Goal: Task Accomplishment & Management: Complete application form

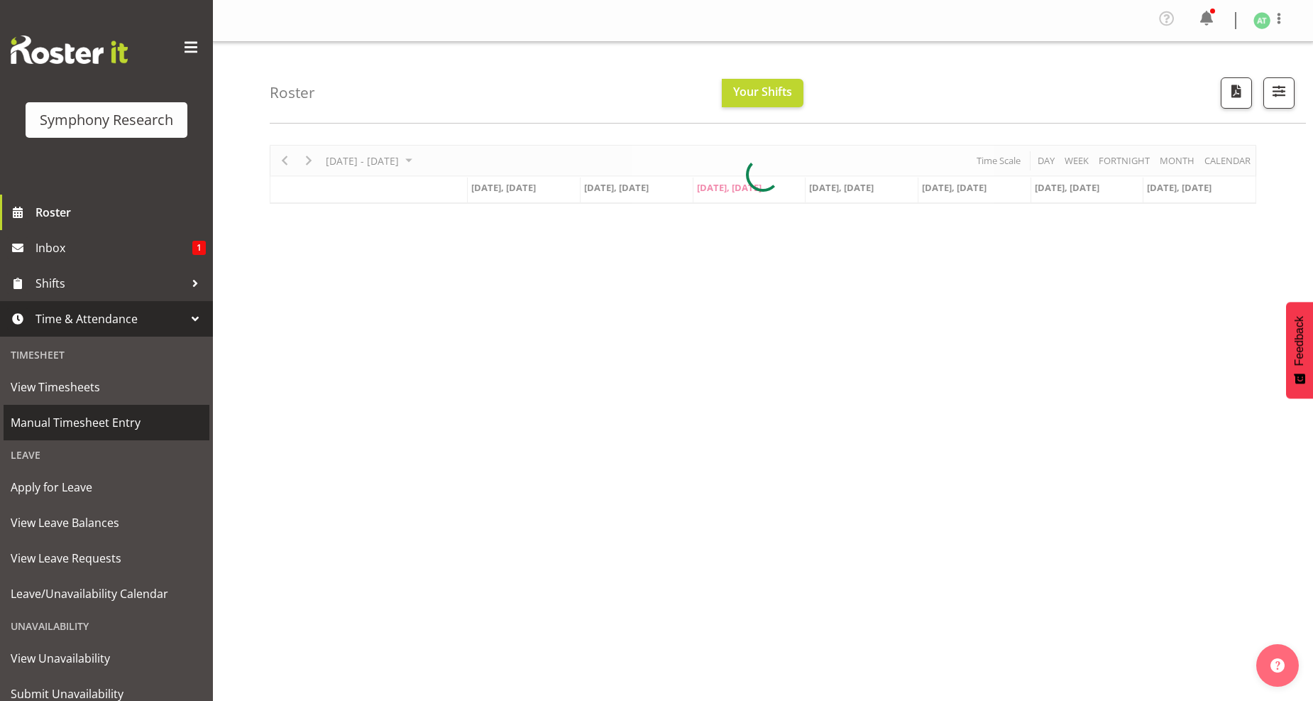
click at [104, 416] on span "Manual Timesheet Entry" at bounding box center [107, 422] width 192 height 21
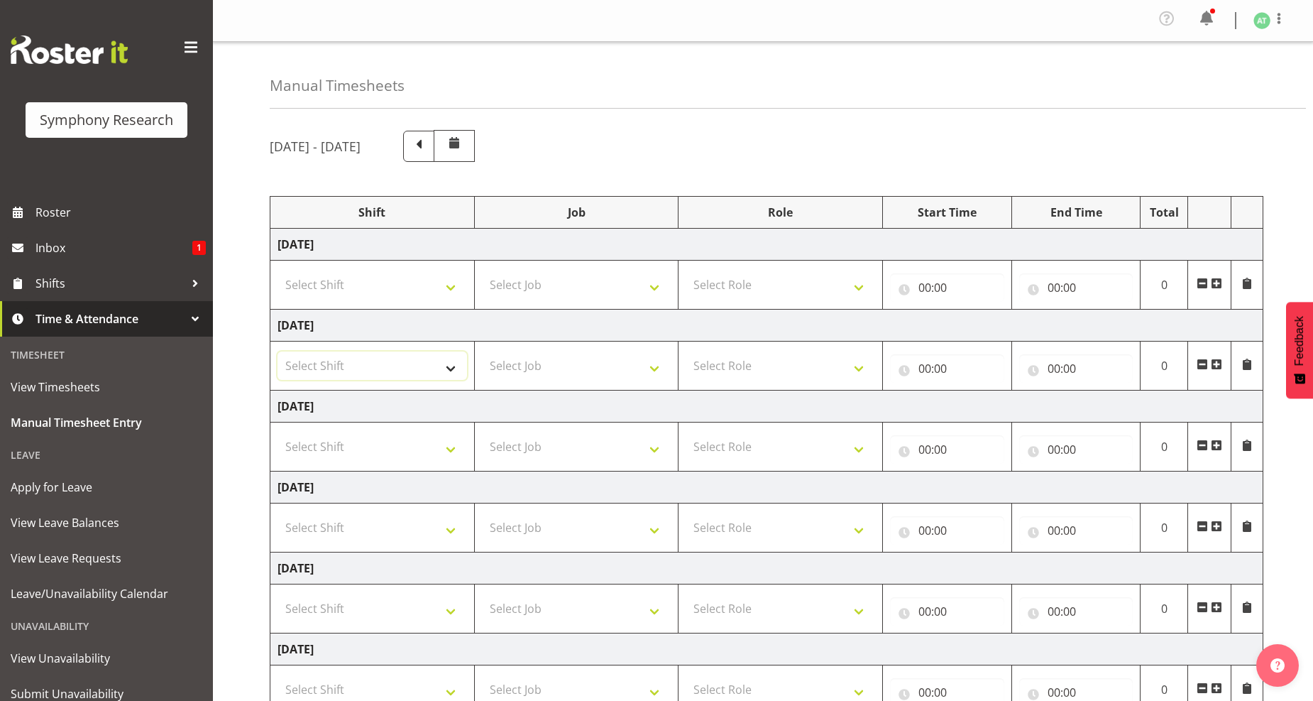
click at [448, 370] on select "Select Shift !!Weekend Residential (Roster IT Shift Label) *Business 9/10am ~ 4…" at bounding box center [373, 365] width 190 height 28
select select "26078"
click at [278, 352] on select "Select Shift !!Weekend Residential (Roster IT Shift Label) *Business 9/10am ~ 4…" at bounding box center [373, 365] width 190 height 28
click at [652, 372] on select "Select Job 550060 IF Admin 553492 World Poll Aus Wave 2 Main 2025 553493 World …" at bounding box center [577, 365] width 190 height 28
select select "10242"
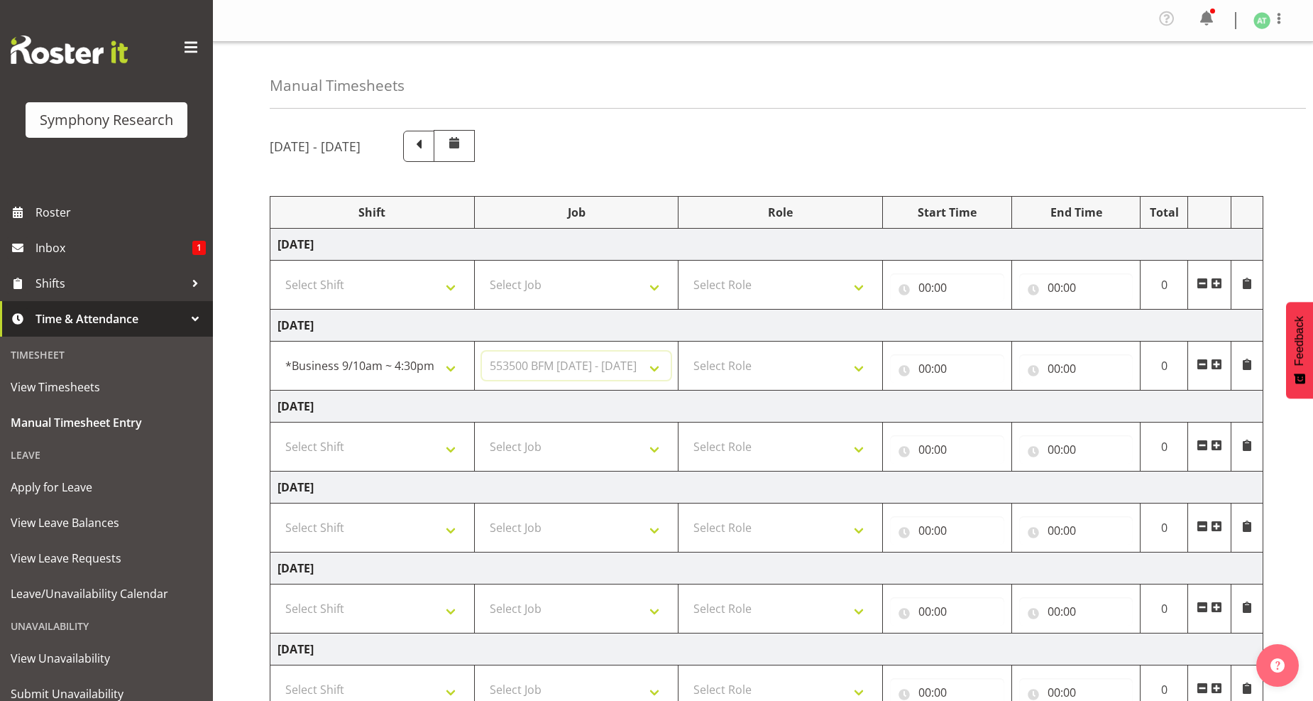
click at [482, 352] on select "Select Job 550060 IF Admin 553492 World Poll Aus Wave 2 Main 2025 553493 World …" at bounding box center [577, 365] width 190 height 28
click at [862, 366] on select "Select Role Briefing Interviewing" at bounding box center [781, 365] width 190 height 28
select select "47"
click at [686, 352] on select "Select Role Briefing Interviewing" at bounding box center [781, 365] width 190 height 28
click at [930, 366] on input "00:00" at bounding box center [947, 368] width 114 height 28
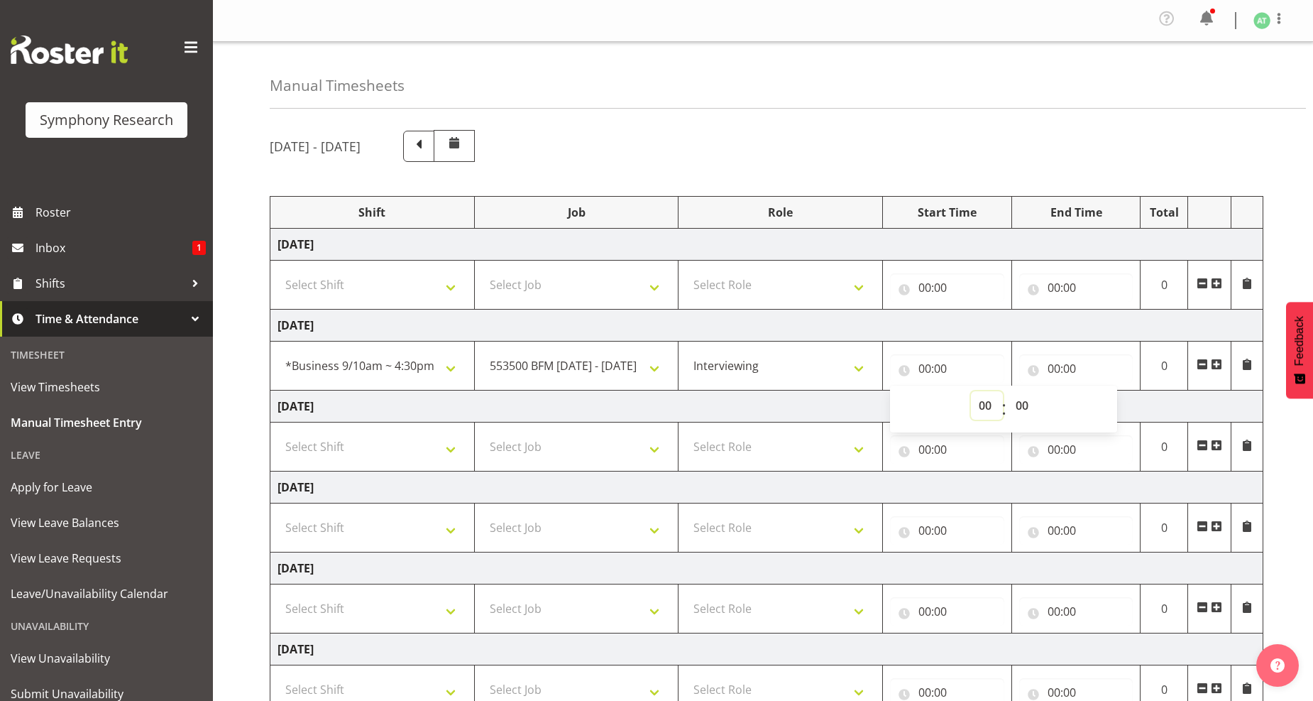
drag, startPoint x: 984, startPoint y: 405, endPoint x: 967, endPoint y: 370, distance: 38.1
click at [984, 403] on select "00 01 02 03 04 05 06 07 08 09 10 11 12 13 14 15 16 17 18 19 20 21 22 23" at bounding box center [987, 405] width 32 height 28
select select "10"
click at [971, 392] on select "00 01 02 03 04 05 06 07 08 09 10 11 12 13 14 15 16 17 18 19 20 21 22 23" at bounding box center [987, 405] width 32 height 28
type input "10:00"
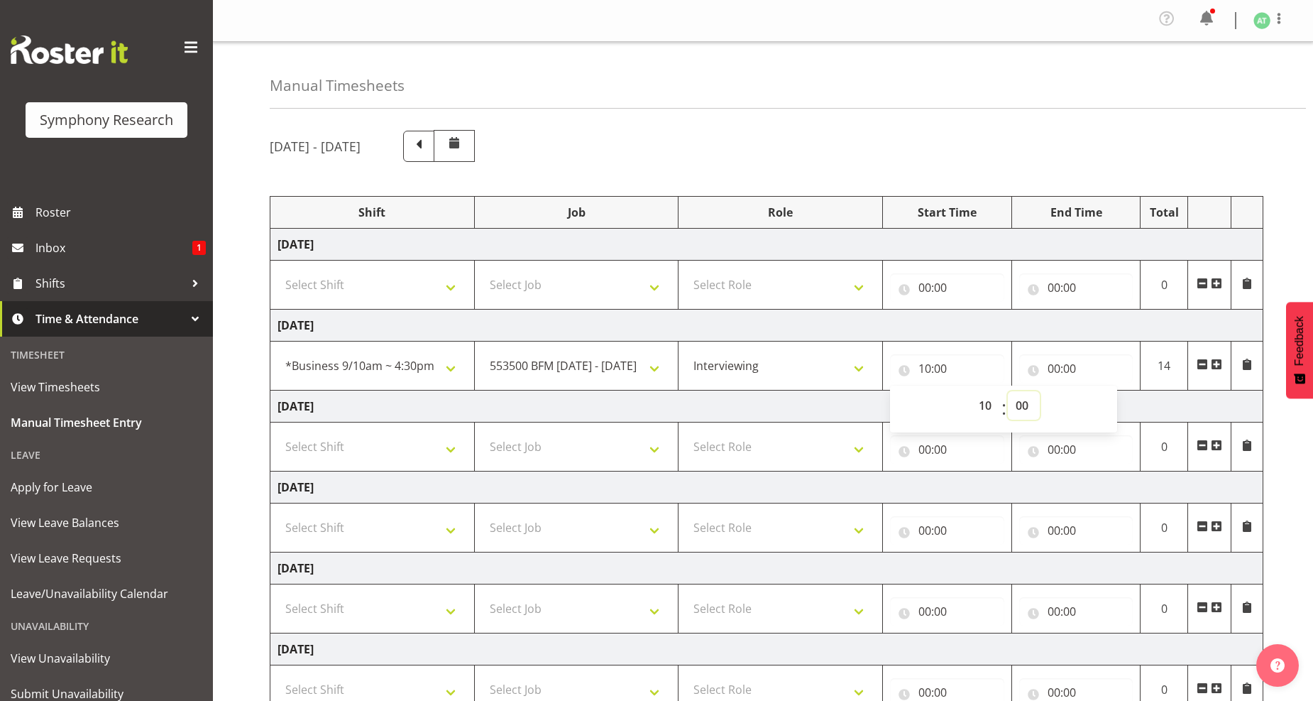
click at [1023, 408] on select "00 01 02 03 04 05 06 07 08 09 10 11 12 13 14 15 16 17 18 19 20 21 22 23 24 25 2…" at bounding box center [1024, 405] width 32 height 28
select select "45"
click at [1008, 392] on select "00 01 02 03 04 05 06 07 08 09 10 11 12 13 14 15 16 17 18 19 20 21 22 23 24 25 2…" at bounding box center [1024, 405] width 32 height 28
type input "10:45"
click at [1059, 367] on input "00:00" at bounding box center [1076, 368] width 114 height 28
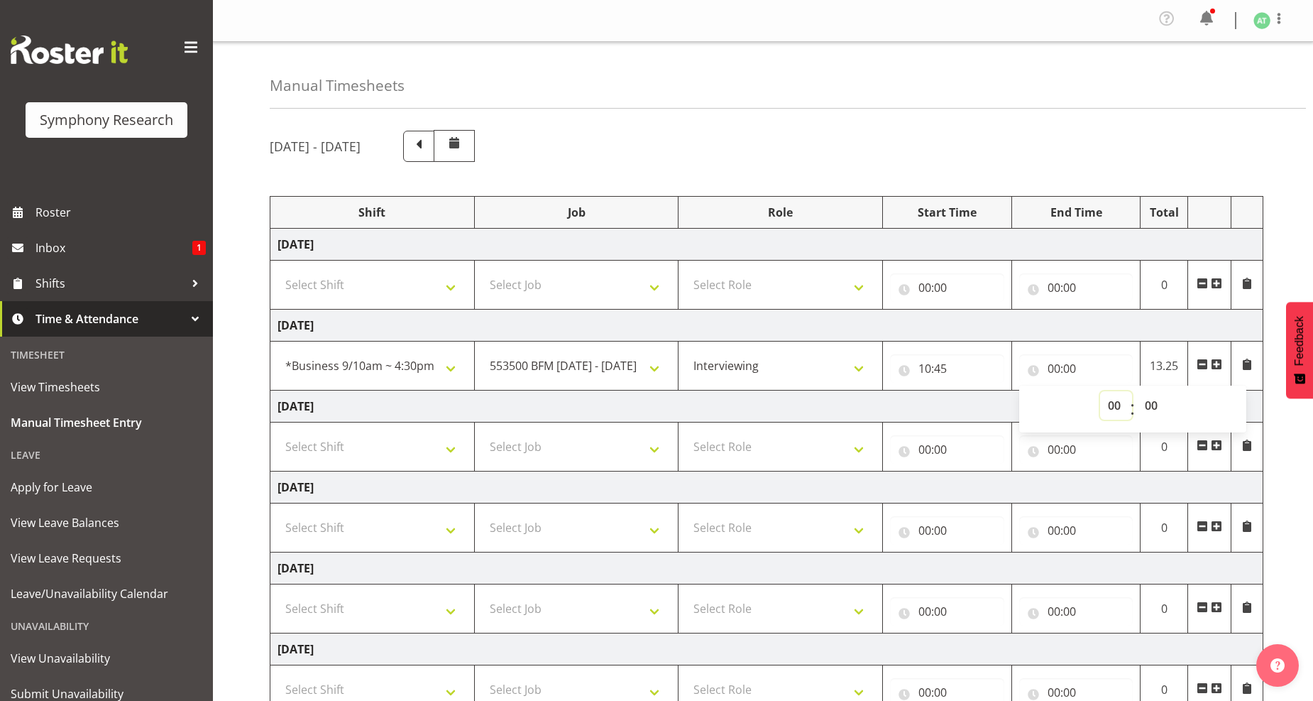
click at [1107, 406] on select "00 01 02 03 04 05 06 07 08 09 10 11 12 13 14 15 16 17 18 19 20 21 22 23" at bounding box center [1116, 405] width 32 height 28
select select "16"
click at [1100, 392] on select "00 01 02 03 04 05 06 07 08 09 10 11 12 13 14 15 16 17 18 19 20 21 22 23" at bounding box center [1116, 405] width 32 height 28
type input "16:00"
click at [1151, 409] on select "00 01 02 03 04 05 06 07 08 09 10 11 12 13 14 15 16 17 18 19 20 21 22 23 24 25 2…" at bounding box center [1153, 405] width 32 height 28
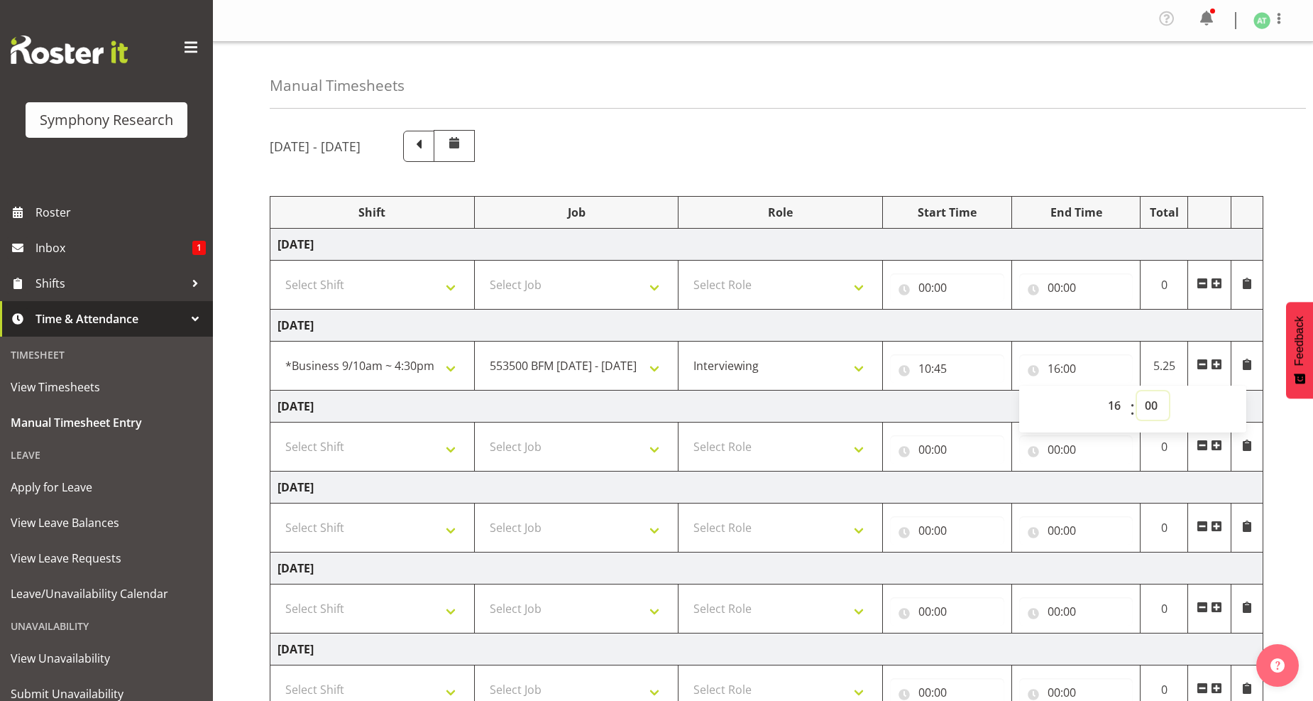
select select "20"
click at [1137, 392] on select "00 01 02 03 04 05 06 07 08 09 10 11 12 13 14 15 16 17 18 19 20 21 22 23 24 25 2…" at bounding box center [1153, 405] width 32 height 28
type input "16:20"
click at [1219, 368] on span at bounding box center [1216, 363] width 11 height 11
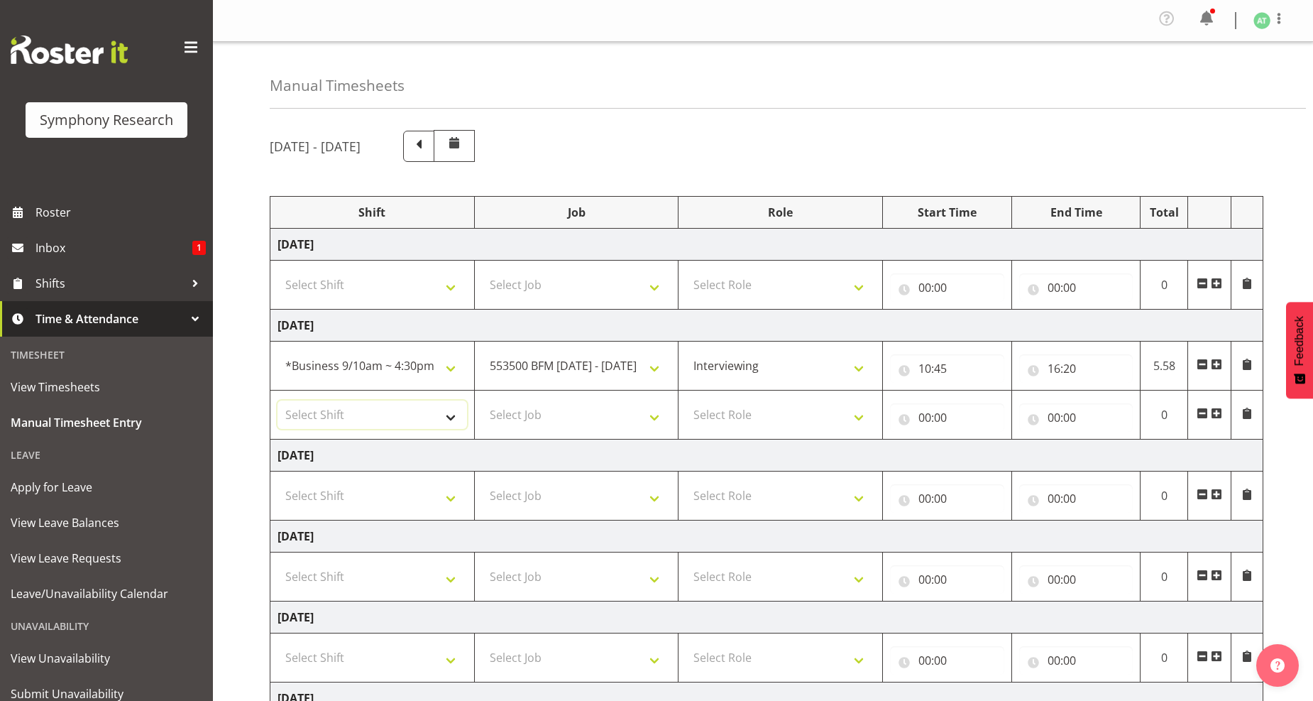
drag, startPoint x: 449, startPoint y: 419, endPoint x: 427, endPoint y: 406, distance: 25.8
click at [449, 419] on select "Select Shift !!Weekend Residential (Roster IT Shift Label) *Business 9/10am ~ 4…" at bounding box center [373, 414] width 190 height 28
select select "26078"
click at [278, 401] on select "Select Shift !!Weekend Residential (Roster IT Shift Label) *Business 9/10am ~ 4…" at bounding box center [373, 414] width 190 height 28
drag, startPoint x: 653, startPoint y: 424, endPoint x: 609, endPoint y: 420, distance: 44.1
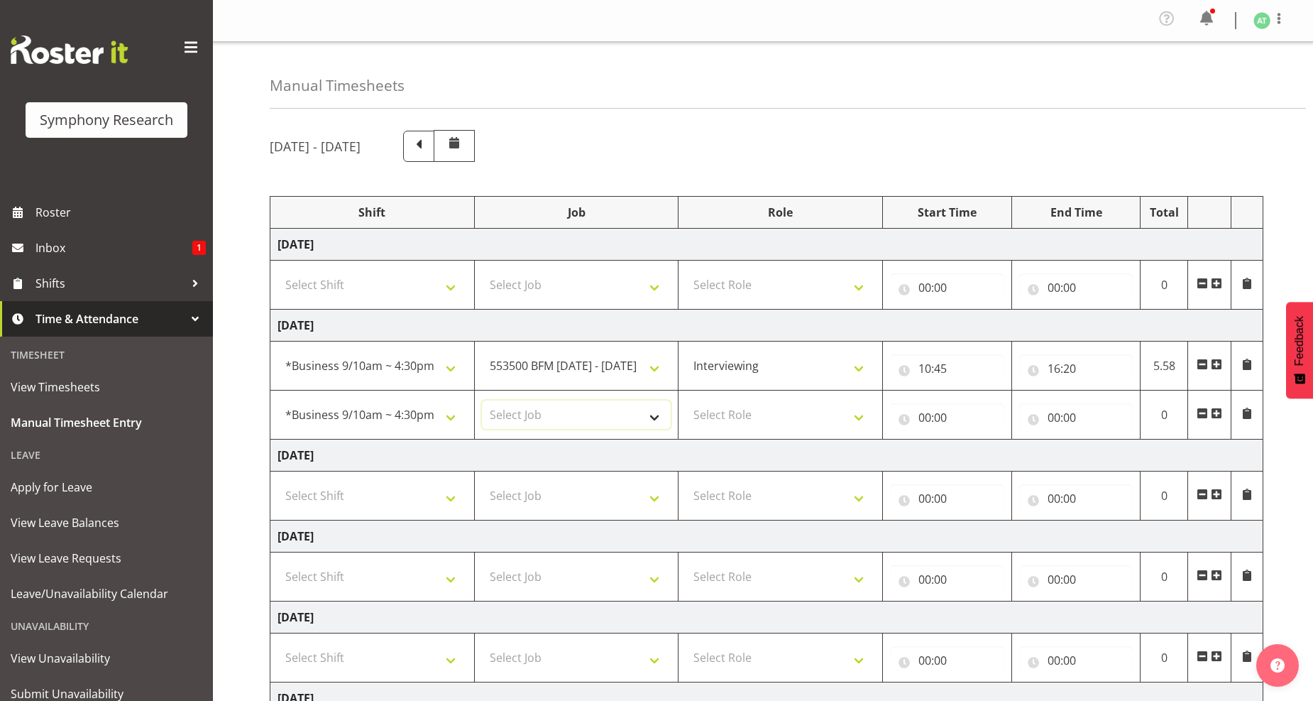
click at [653, 424] on select "Select Job 550060 IF Admin 553492 World Poll Aus Wave 2 Main 2025 553493 World …" at bounding box center [577, 414] width 190 height 28
select select "760"
click at [482, 401] on select "Select Job 550060 IF Admin 553492 World Poll Aus Wave 2 Main 2025 553493 World …" at bounding box center [577, 414] width 190 height 28
click at [857, 414] on select "Select Role Briefing Interviewing" at bounding box center [781, 414] width 190 height 28
select select "297"
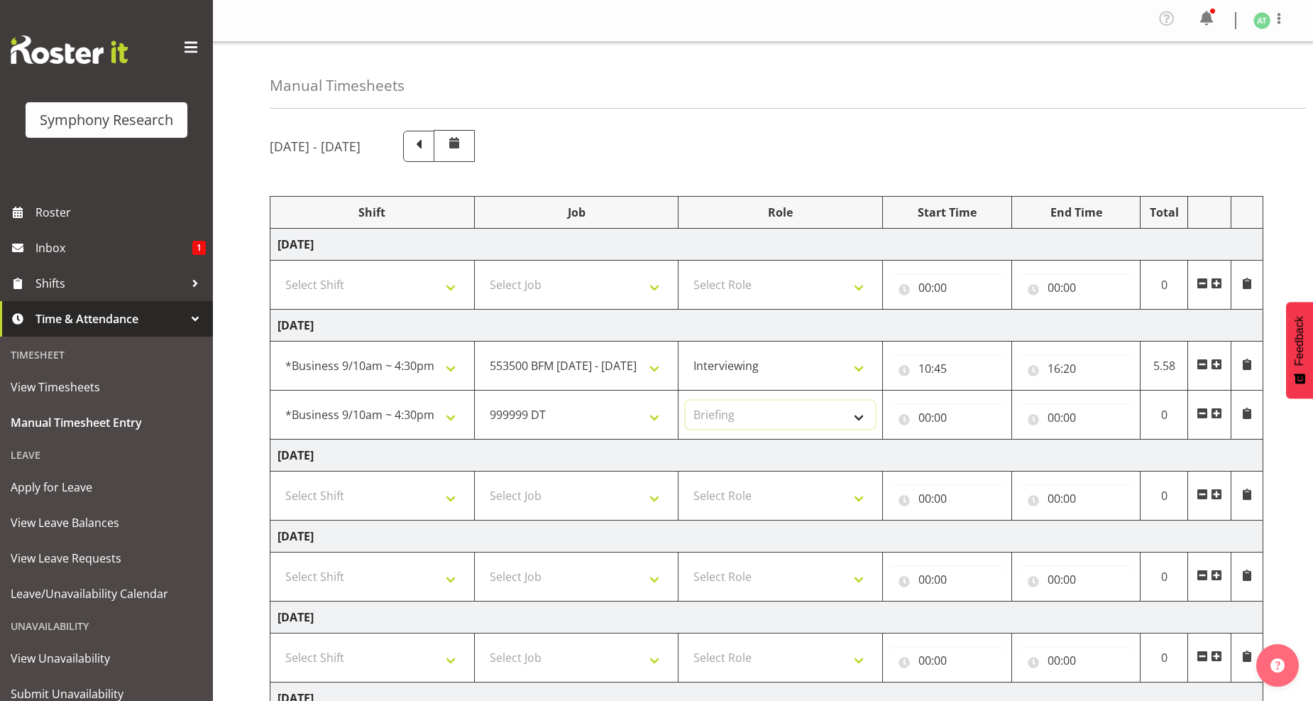
click at [686, 401] on select "Select Role Briefing Interviewing" at bounding box center [781, 414] width 190 height 28
click at [939, 415] on input "00:00" at bounding box center [947, 417] width 114 height 28
drag, startPoint x: 983, startPoint y: 456, endPoint x: 989, endPoint y: 441, distance: 16.2
click at [983, 456] on select "00 01 02 03 04 05 06 07 08 09 10 11 12 13 14 15 16 17 18 19 20 21 22 23" at bounding box center [987, 454] width 32 height 28
select select "16"
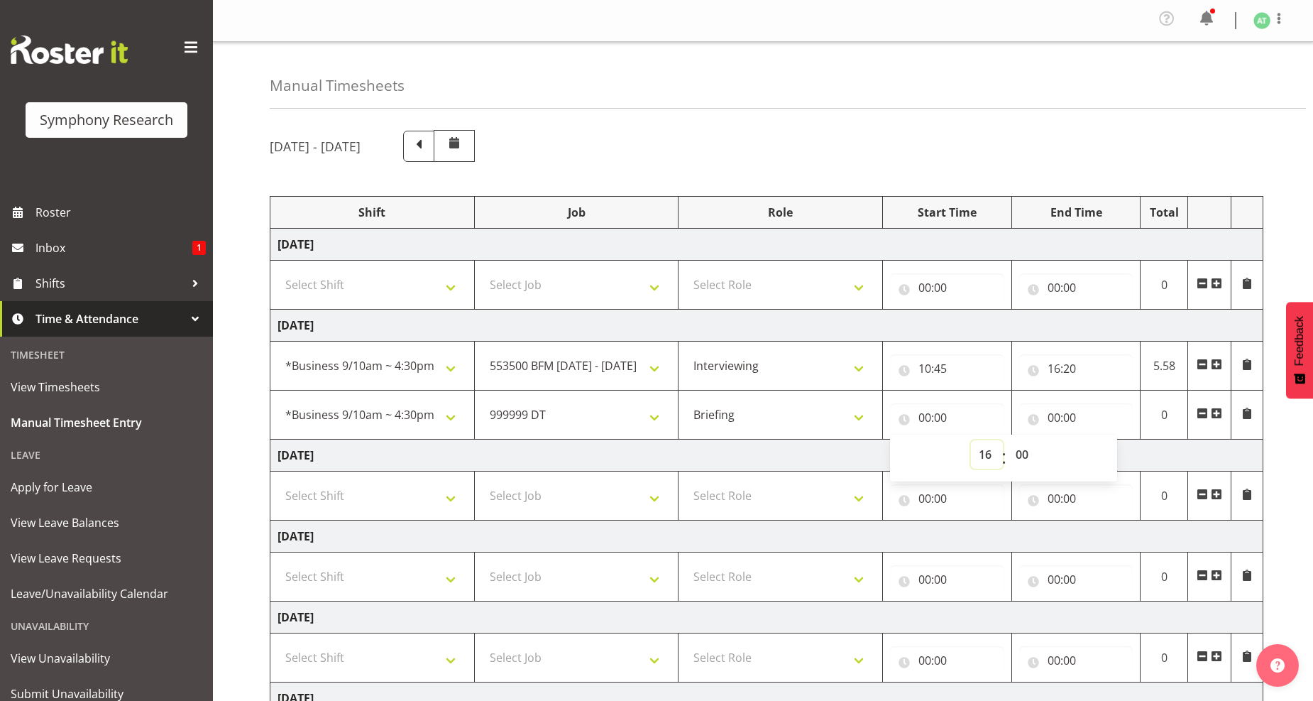
click at [971, 441] on select "00 01 02 03 04 05 06 07 08 09 10 11 12 13 14 15 16 17 18 19 20 21 22 23" at bounding box center [987, 454] width 32 height 28
type input "16:00"
click at [1021, 456] on select "00 01 02 03 04 05 06 07 08 09 10 11 12 13 14 15 16 17 18 19 20 21 22 23 24 25 2…" at bounding box center [1024, 454] width 32 height 28
select select "20"
click at [1008, 441] on select "00 01 02 03 04 05 06 07 08 09 10 11 12 13 14 15 16 17 18 19 20 21 22 23 24 25 2…" at bounding box center [1024, 454] width 32 height 28
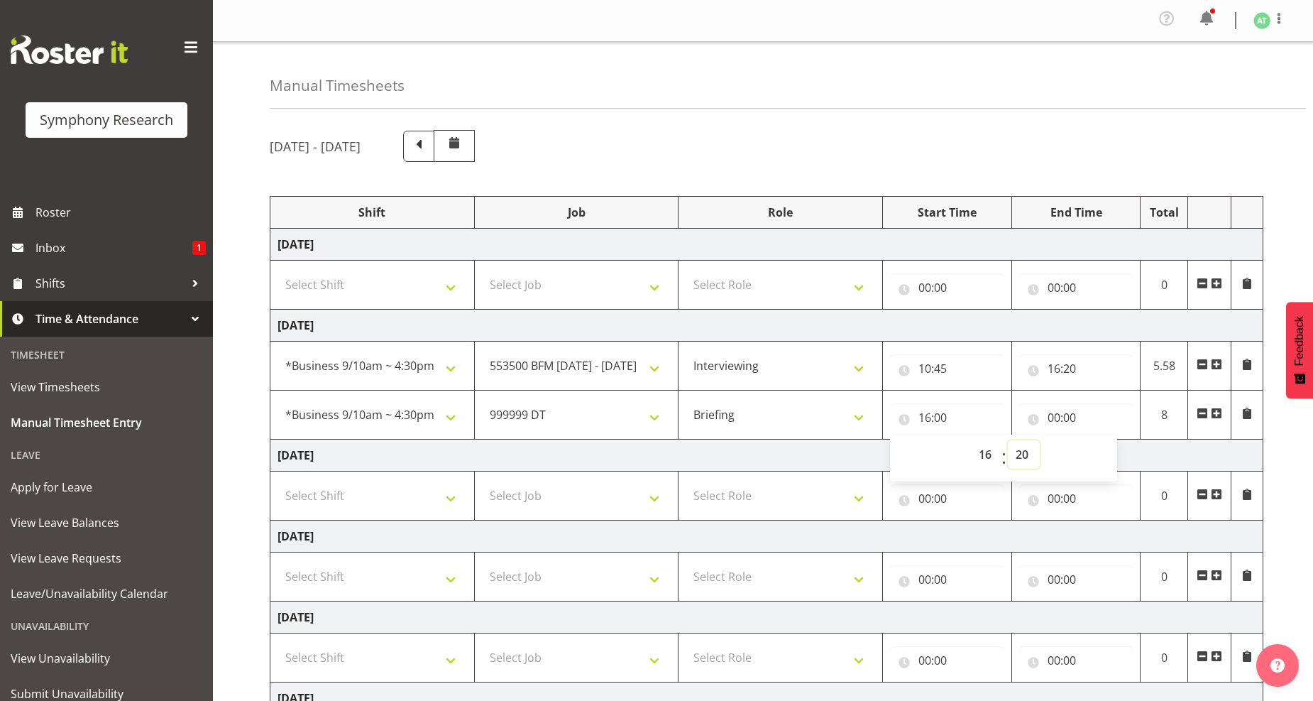
type input "16:20"
click at [1067, 422] on input "00:00" at bounding box center [1076, 417] width 114 height 28
click at [1110, 454] on select "00 01 02 03 04 05 06 07 08 09 10 11 12 13 14 15 16 17 18 19 20 21 22 23" at bounding box center [1116, 454] width 32 height 28
select select "16"
click at [1100, 441] on select "00 01 02 03 04 05 06 07 08 09 10 11 12 13 14 15 16 17 18 19 20 21 22 23" at bounding box center [1116, 454] width 32 height 28
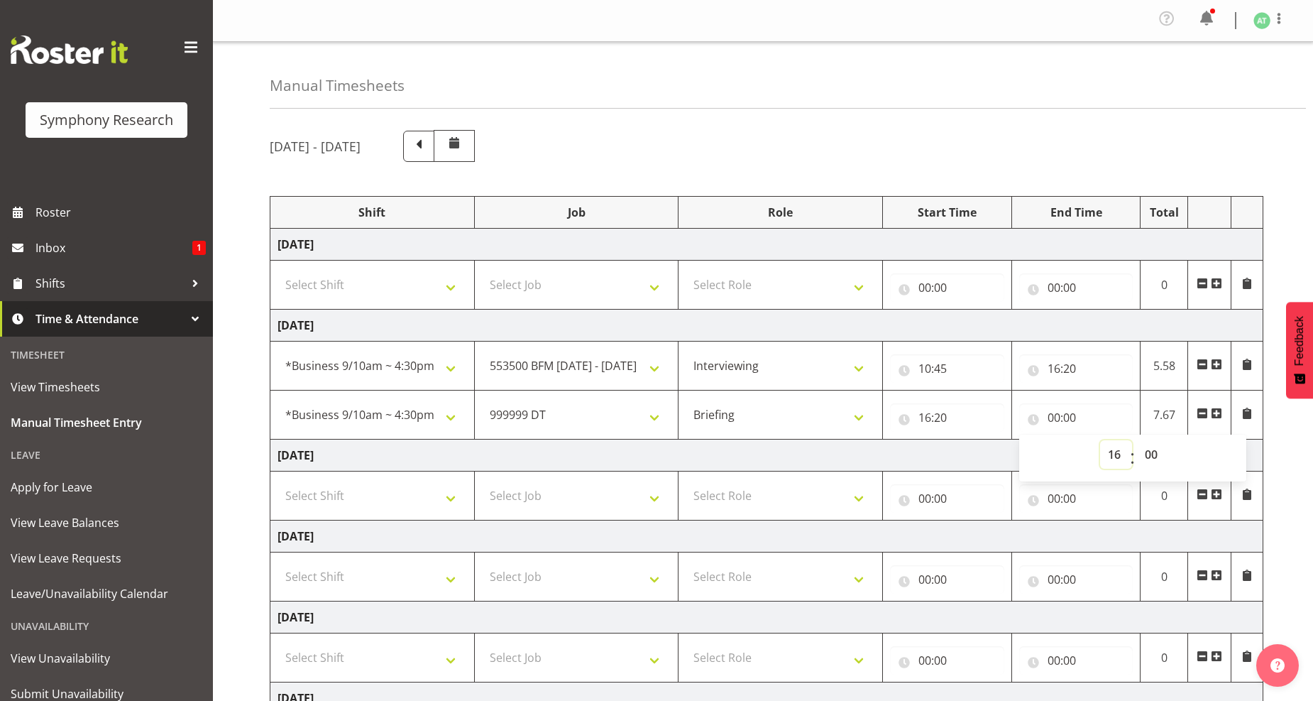
type input "16:00"
click at [1148, 459] on select "00 01 02 03 04 05 06 07 08 09 10 11 12 13 14 15 16 17 18 19 20 21 22 23 24 25 2…" at bounding box center [1153, 454] width 32 height 28
select select "30"
click at [1137, 441] on select "00 01 02 03 04 05 06 07 08 09 10 11 12 13 14 15 16 17 18 19 20 21 22 23 24 25 2…" at bounding box center [1153, 454] width 32 height 28
type input "16:30"
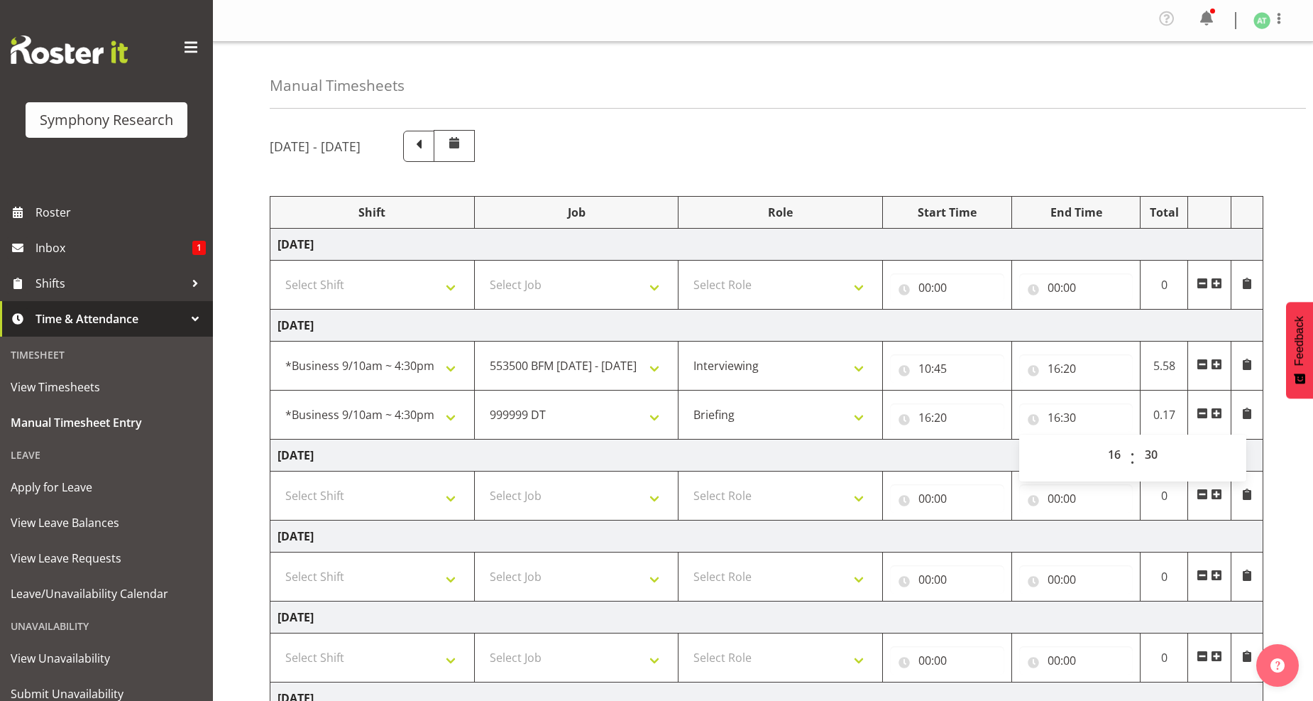
click at [1248, 413] on span at bounding box center [1246, 412] width 11 height 11
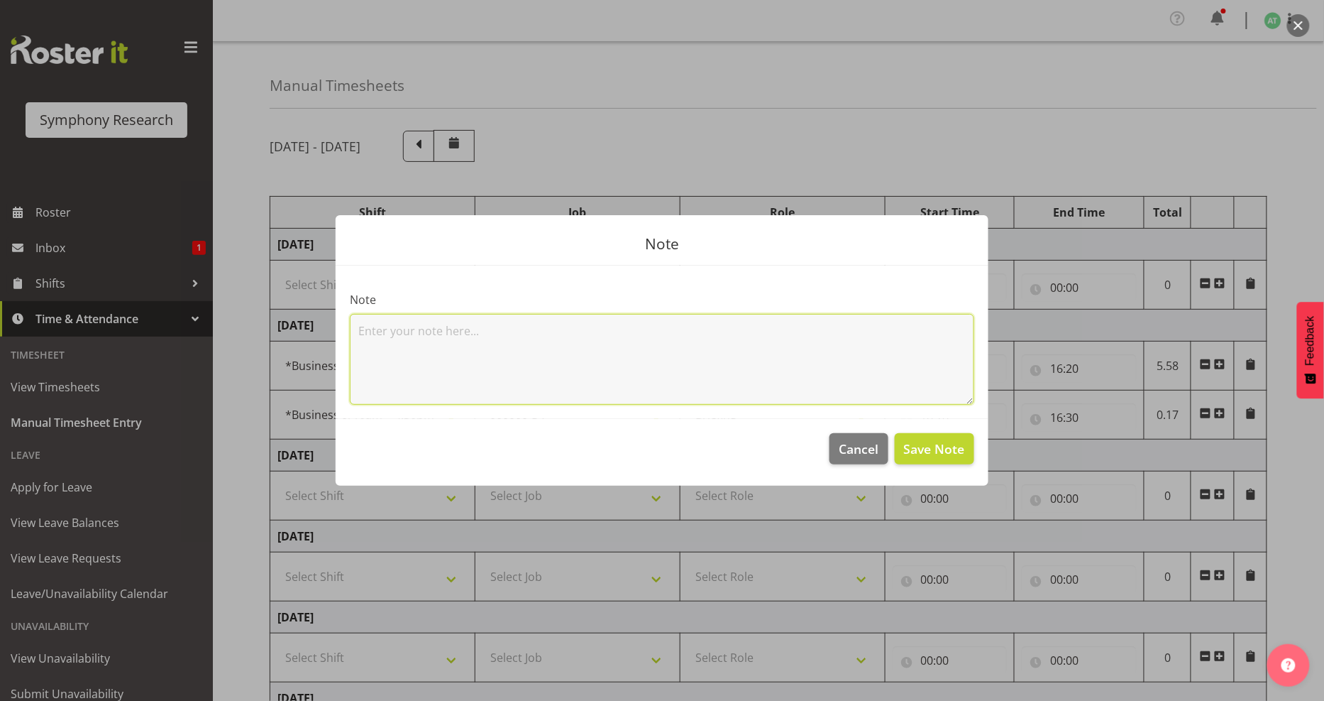
click at [389, 344] on textarea at bounding box center [662, 359] width 625 height 91
type textarea "updates on computers"
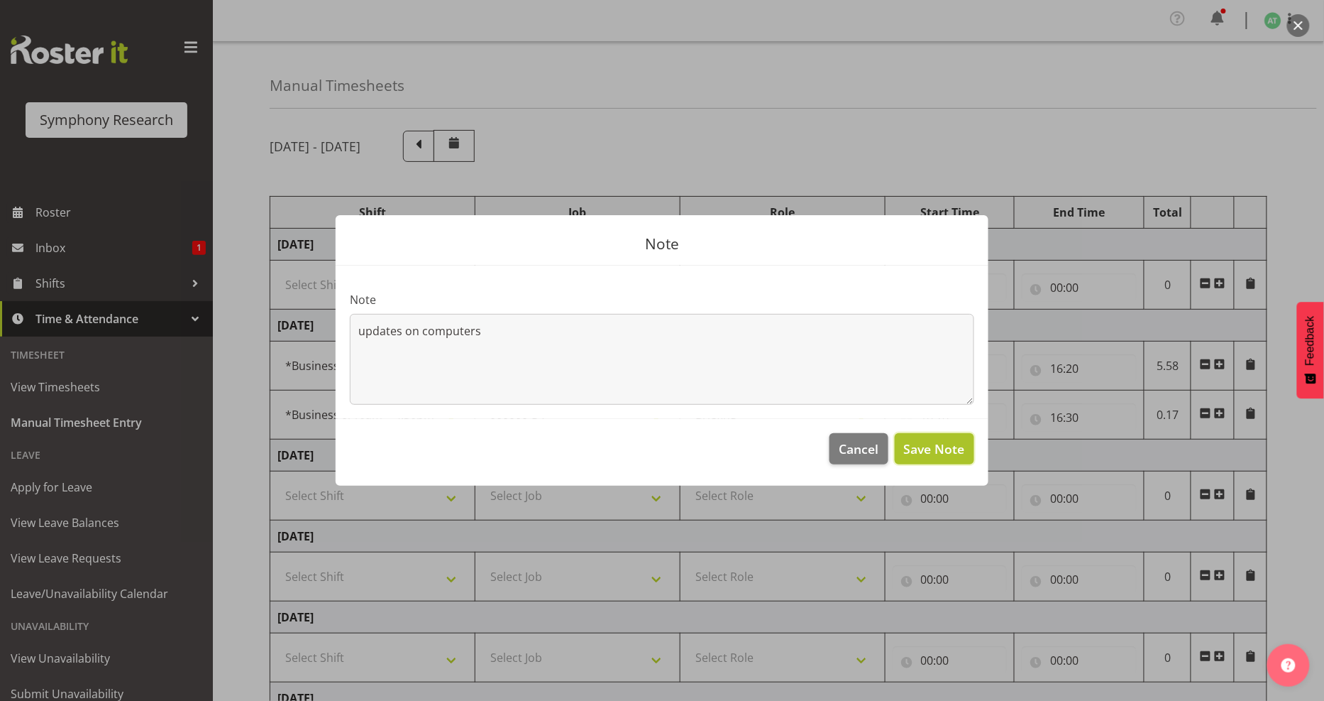
drag, startPoint x: 958, startPoint y: 444, endPoint x: 953, endPoint y: 436, distance: 9.3
click at [957, 444] on span "Save Note" at bounding box center [934, 448] width 61 height 18
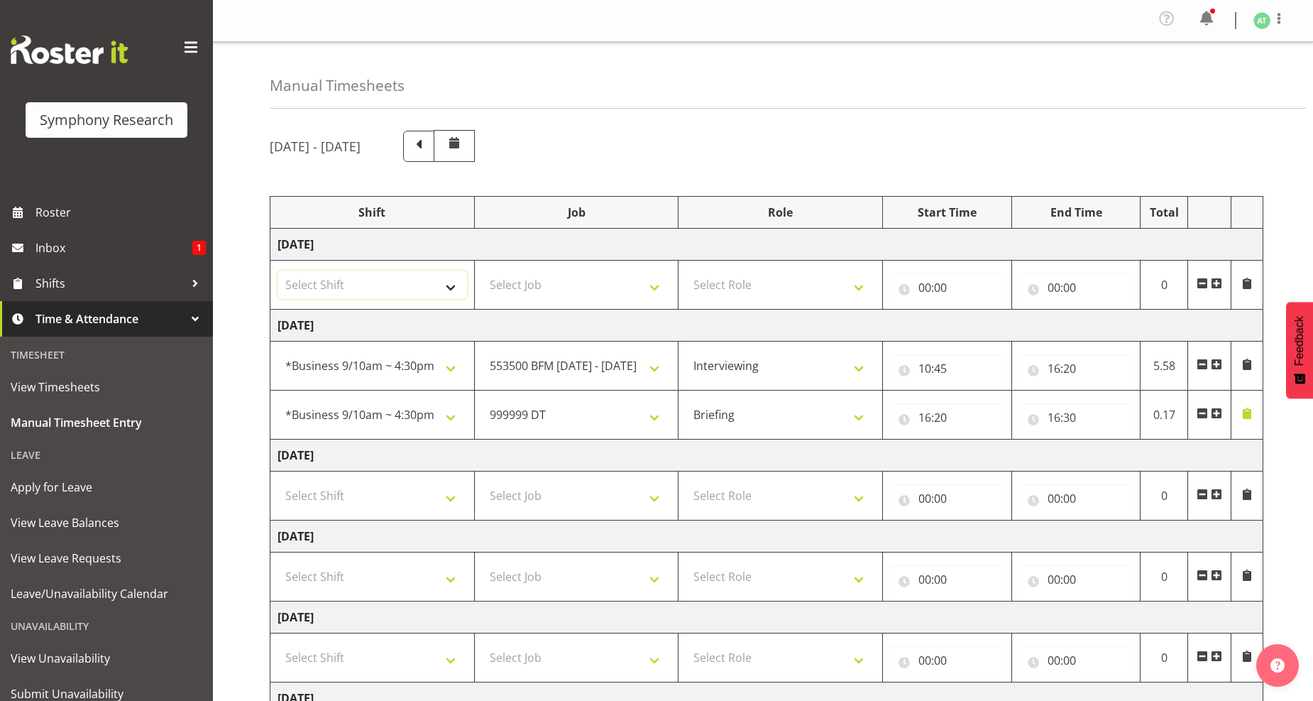
drag, startPoint x: 450, startPoint y: 285, endPoint x: 449, endPoint y: 274, distance: 11.4
click at [450, 285] on select "Select Shift !!Weekend Residential (Roster IT Shift Label) *Business 9/10am ~ 4…" at bounding box center [373, 284] width 190 height 28
select select "26078"
click at [278, 271] on select "Select Shift !!Weekend Residential (Roster IT Shift Label) *Business 9/10am ~ 4…" at bounding box center [373, 284] width 190 height 28
click at [654, 291] on select "Select Job 550060 IF Admin 553492 World Poll Aus Wave 2 Main 2025 553493 World …" at bounding box center [577, 284] width 190 height 28
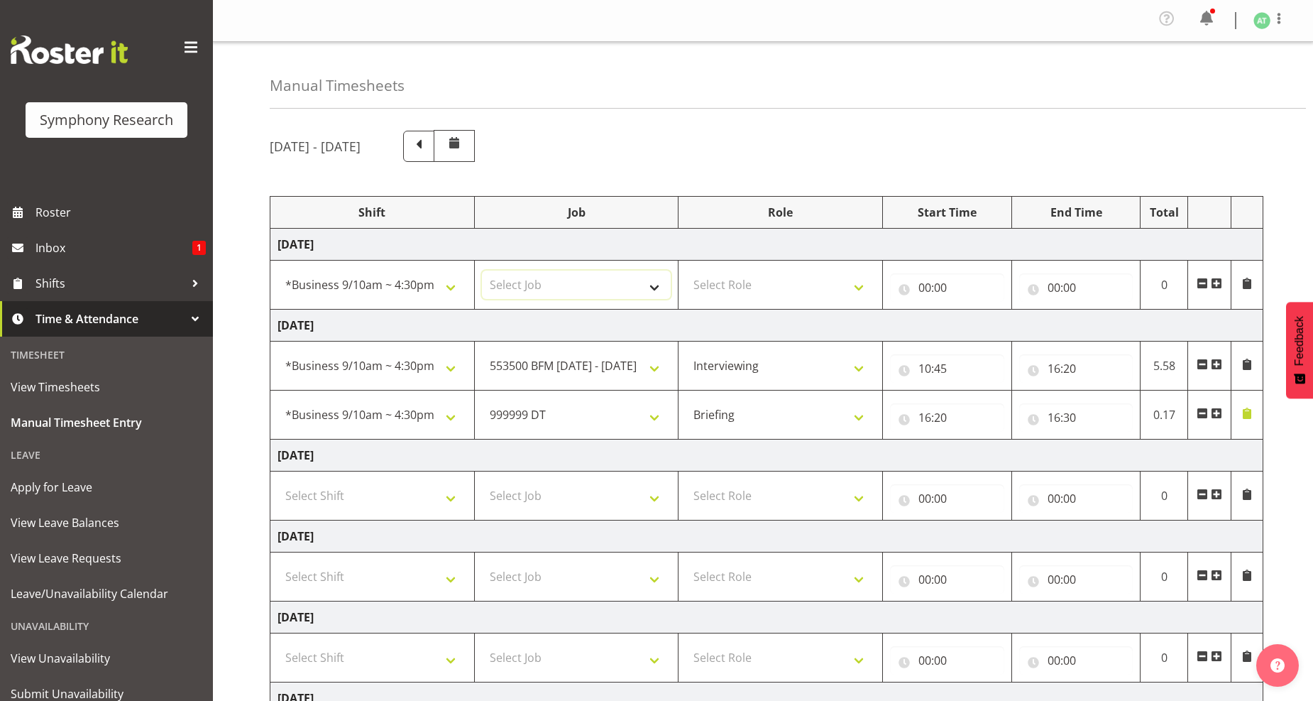
select select "10242"
click at [482, 271] on select "Select Job 550060 IF Admin 553492 World Poll Aus Wave 2 Main 2025 553493 World …" at bounding box center [577, 284] width 190 height 28
click at [860, 290] on select "Select Role Briefing Interviewing" at bounding box center [781, 284] width 190 height 28
select select "297"
click at [686, 271] on select "Select Role Briefing Interviewing" at bounding box center [781, 284] width 190 height 28
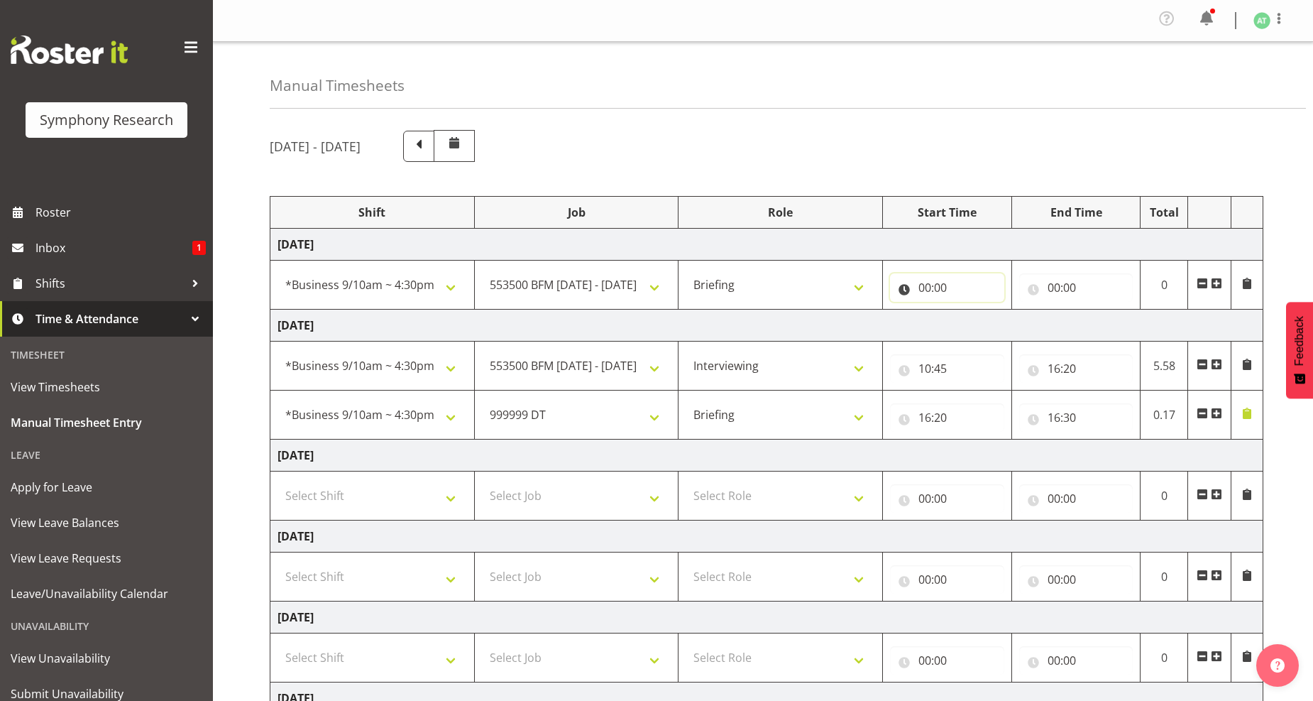
click at [932, 289] on input "00:00" at bounding box center [947, 287] width 114 height 28
drag, startPoint x: 985, startPoint y: 322, endPoint x: 968, endPoint y: 295, distance: 31.9
click at [984, 321] on select "00 01 02 03 04 05 06 07 08 09 10 11 12 13 14 15 16 17 18 19 20 21 22 23" at bounding box center [987, 324] width 32 height 28
select select "10"
click at [971, 311] on select "00 01 02 03 04 05 06 07 08 09 10 11 12 13 14 15 16 17 18 19 20 21 22 23" at bounding box center [987, 324] width 32 height 28
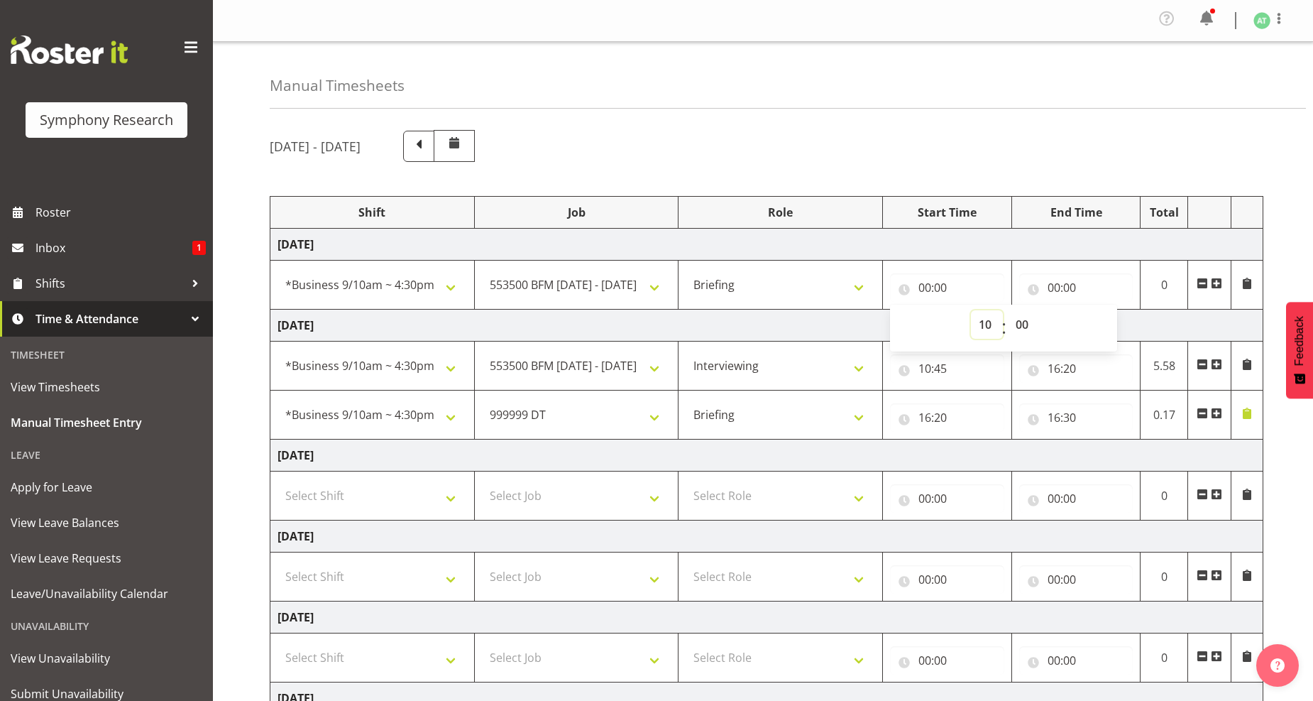
type input "10:00"
drag, startPoint x: 1021, startPoint y: 320, endPoint x: 1015, endPoint y: 311, distance: 10.8
click at [1021, 320] on select "00 01 02 03 04 05 06 07 08 09 10 11 12 13 14 15 16 17 18 19 20 21 22 23 24 25 2…" at bounding box center [1024, 324] width 32 height 28
select select "30"
click at [1008, 311] on select "00 01 02 03 04 05 06 07 08 09 10 11 12 13 14 15 16 17 18 19 20 21 22 23 24 25 2…" at bounding box center [1024, 324] width 32 height 28
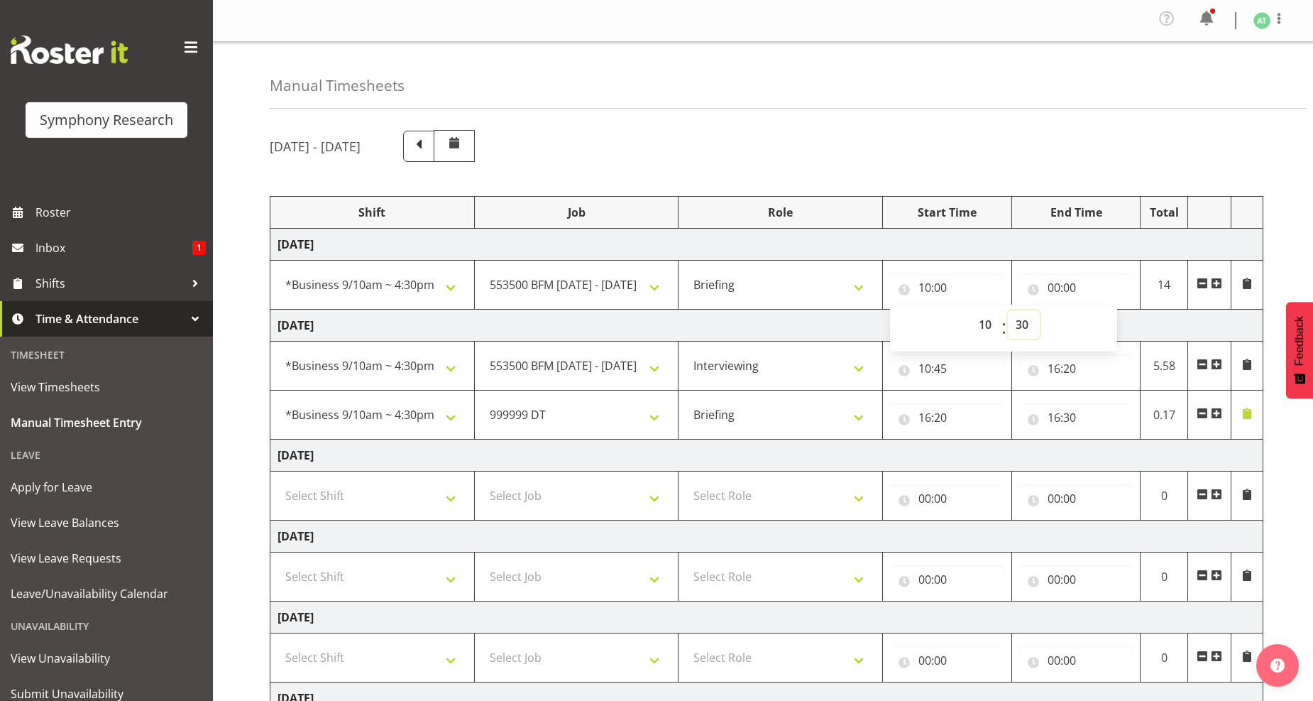
type input "10:30"
click at [1056, 285] on input "00:00" at bounding box center [1076, 287] width 114 height 28
click at [1112, 324] on select "00 01 02 03 04 05 06 07 08 09 10 11 12 13 14 15 16 17 18 19 20 21 22 23" at bounding box center [1116, 324] width 32 height 28
select select "10"
click at [1100, 311] on select "00 01 02 03 04 05 06 07 08 09 10 11 12 13 14 15 16 17 18 19 20 21 22 23" at bounding box center [1116, 324] width 32 height 28
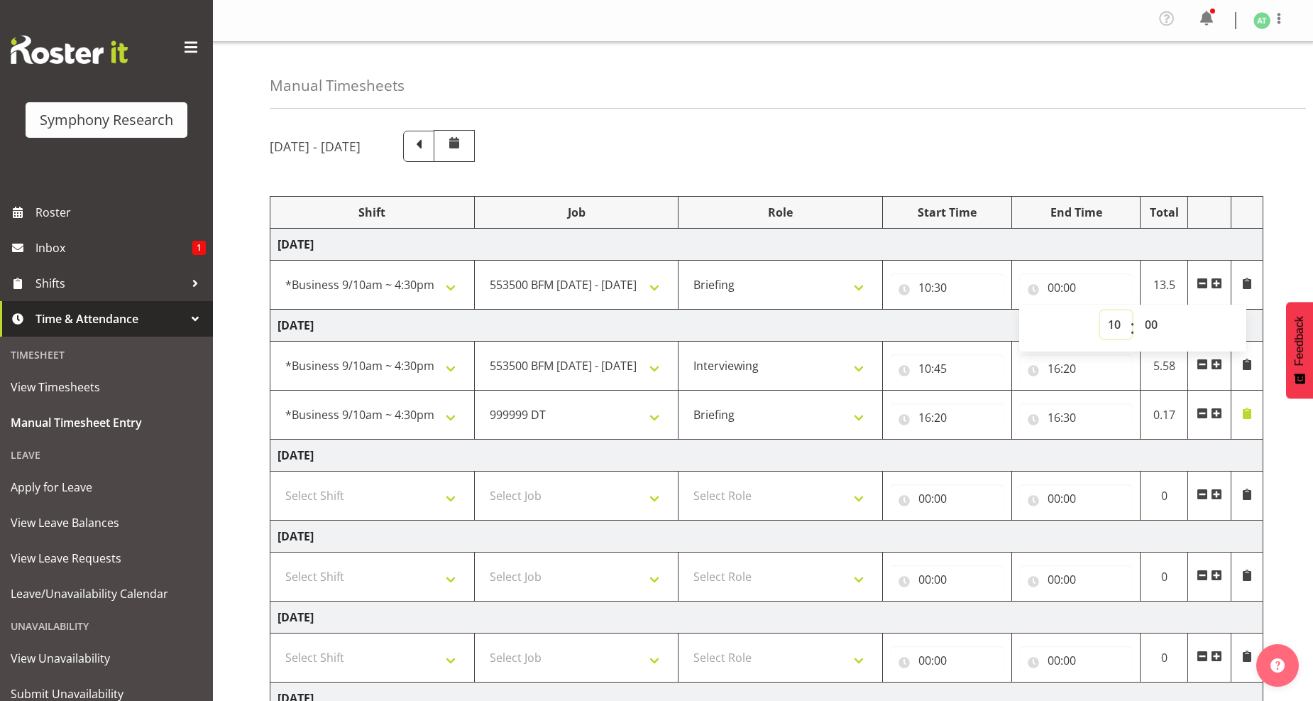
type input "10:00"
drag, startPoint x: 1155, startPoint y: 326, endPoint x: 1141, endPoint y: 311, distance: 21.6
click at [1153, 324] on select "00 01 02 03 04 05 06 07 08 09 10 11 12 13 14 15 16 17 18 19 20 21 22 23 24 25 2…" at bounding box center [1153, 324] width 32 height 28
select select "40"
click at [1137, 311] on select "00 01 02 03 04 05 06 07 08 09 10 11 12 13 14 15 16 17 18 19 20 21 22 23 24 25 2…" at bounding box center [1153, 324] width 32 height 28
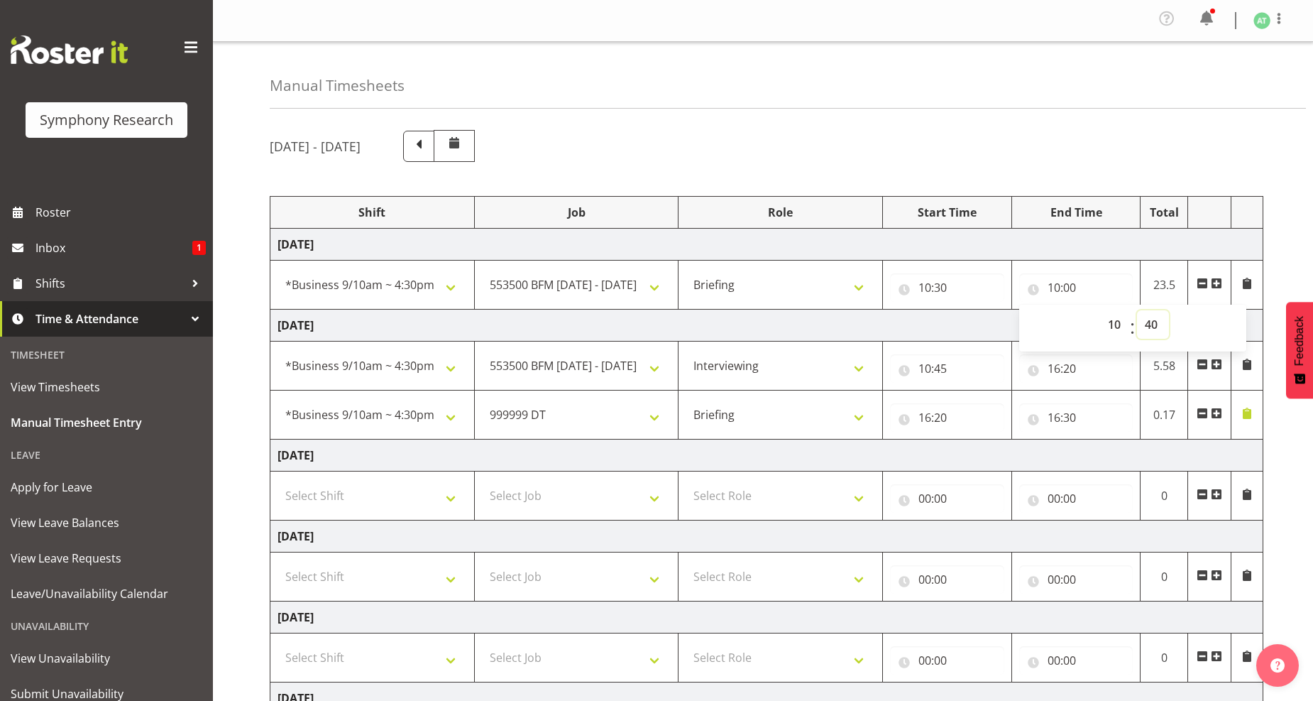
type input "10:40"
click at [1214, 281] on span at bounding box center [1216, 283] width 11 height 11
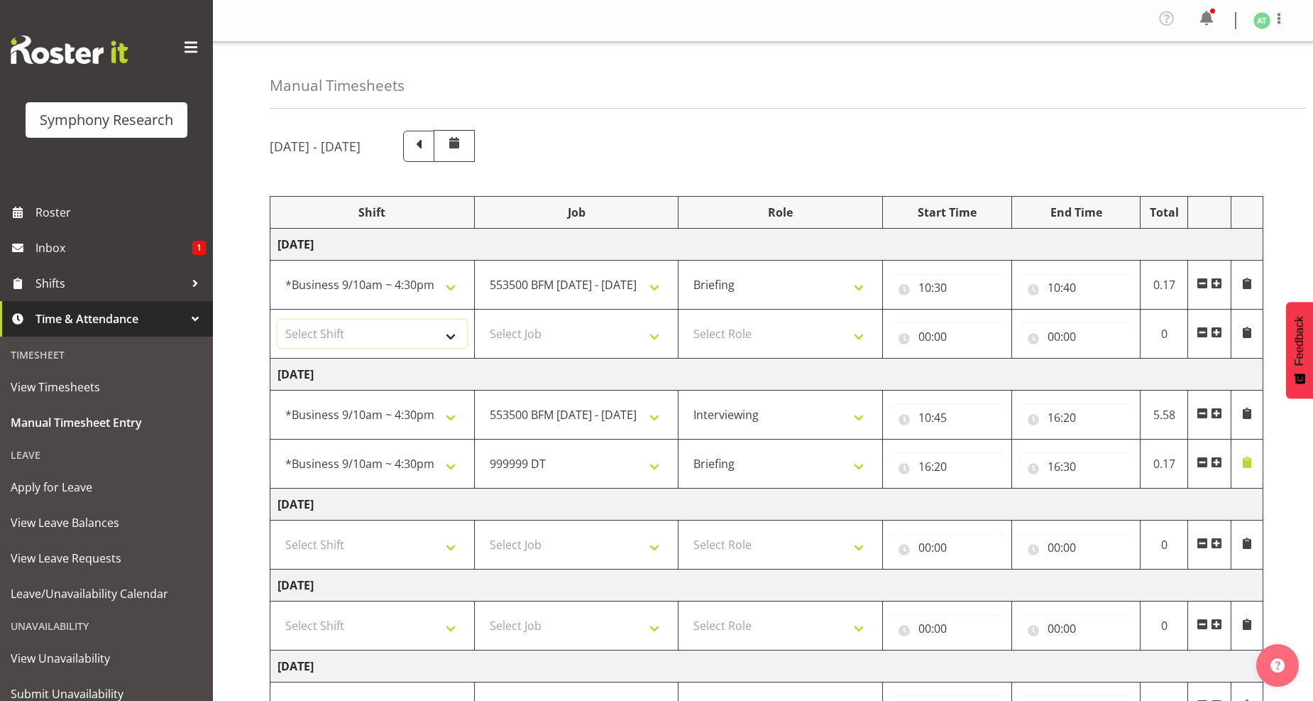
click at [449, 336] on select "Select Shift !!Weekend Residential (Roster IT Shift Label) *Business 9/10am ~ 4…" at bounding box center [373, 333] width 190 height 28
select select "26078"
click at [278, 320] on select "Select Shift !!Weekend Residential (Roster IT Shift Label) *Business 9/10am ~ 4…" at bounding box center [373, 333] width 190 height 28
drag, startPoint x: 654, startPoint y: 339, endPoint x: 637, endPoint y: 324, distance: 22.2
click at [654, 339] on select "Select Job 550060 IF Admin 553492 World Poll Aus Wave 2 Main 2025 553493 World …" at bounding box center [577, 333] width 190 height 28
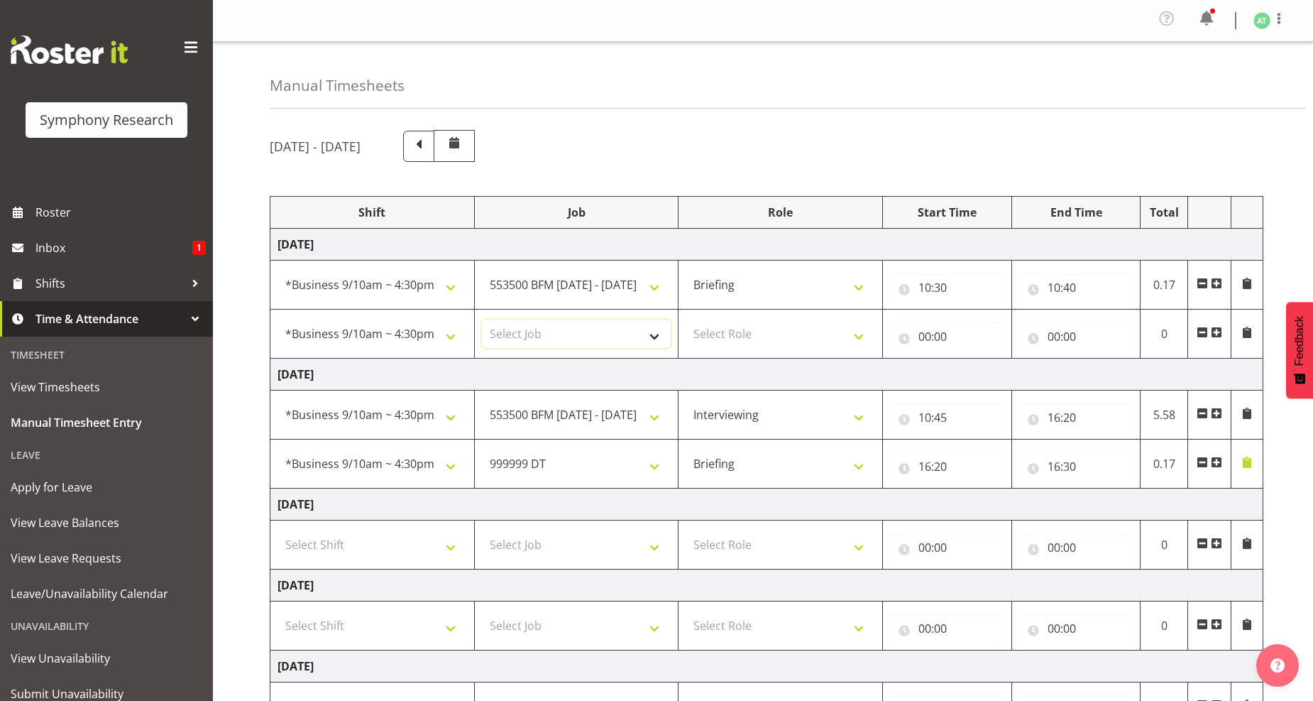
select select "10242"
click at [482, 320] on select "Select Job 550060 IF Admin 553492 World Poll Aus Wave 2 Main 2025 553493 World …" at bounding box center [577, 333] width 190 height 28
click at [860, 341] on select "Select Role Briefing Interviewing" at bounding box center [781, 333] width 190 height 28
select select "47"
click at [686, 320] on select "Select Role Briefing Interviewing" at bounding box center [781, 333] width 190 height 28
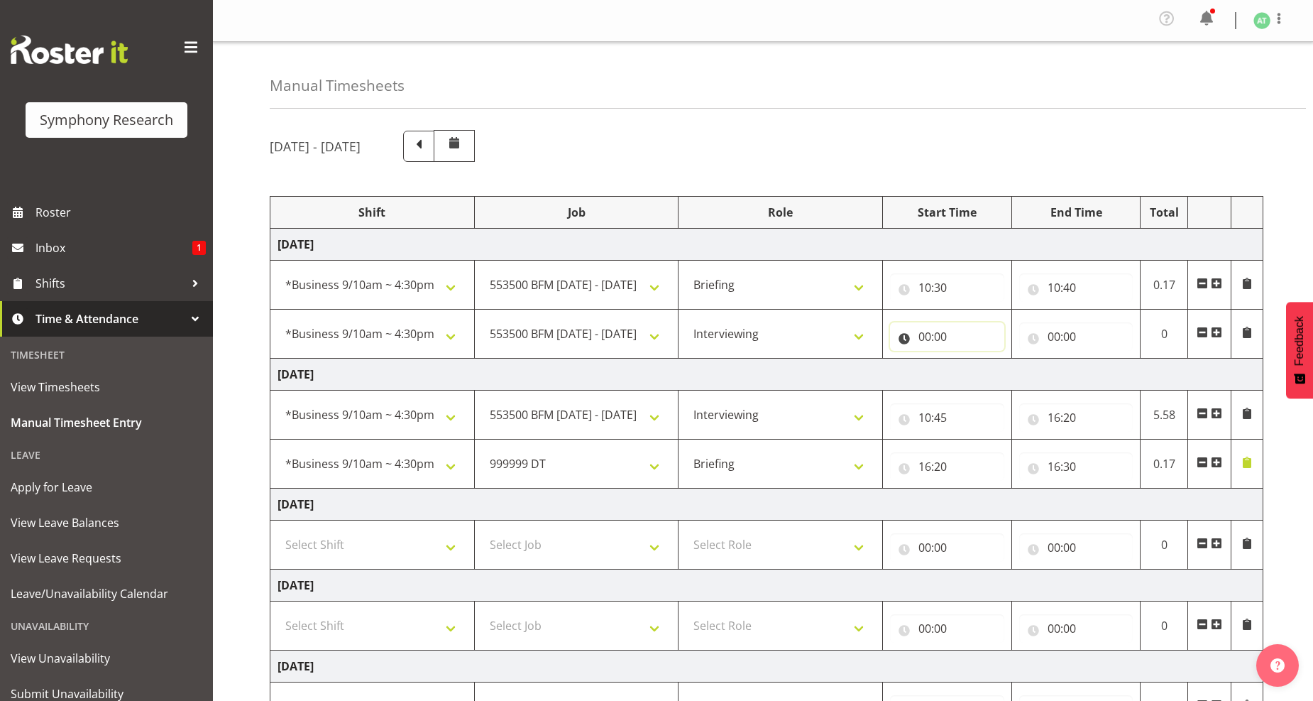
click at [939, 331] on input "00:00" at bounding box center [947, 336] width 114 height 28
click at [988, 371] on select "00 01 02 03 04 05 06 07 08 09 10 11 12 13 14 15 16 17 18 19 20 21 22 23" at bounding box center [987, 373] width 32 height 28
select select "10"
click at [971, 360] on select "00 01 02 03 04 05 06 07 08 09 10 11 12 13 14 15 16 17 18 19 20 21 22 23" at bounding box center [987, 373] width 32 height 28
type input "10:00"
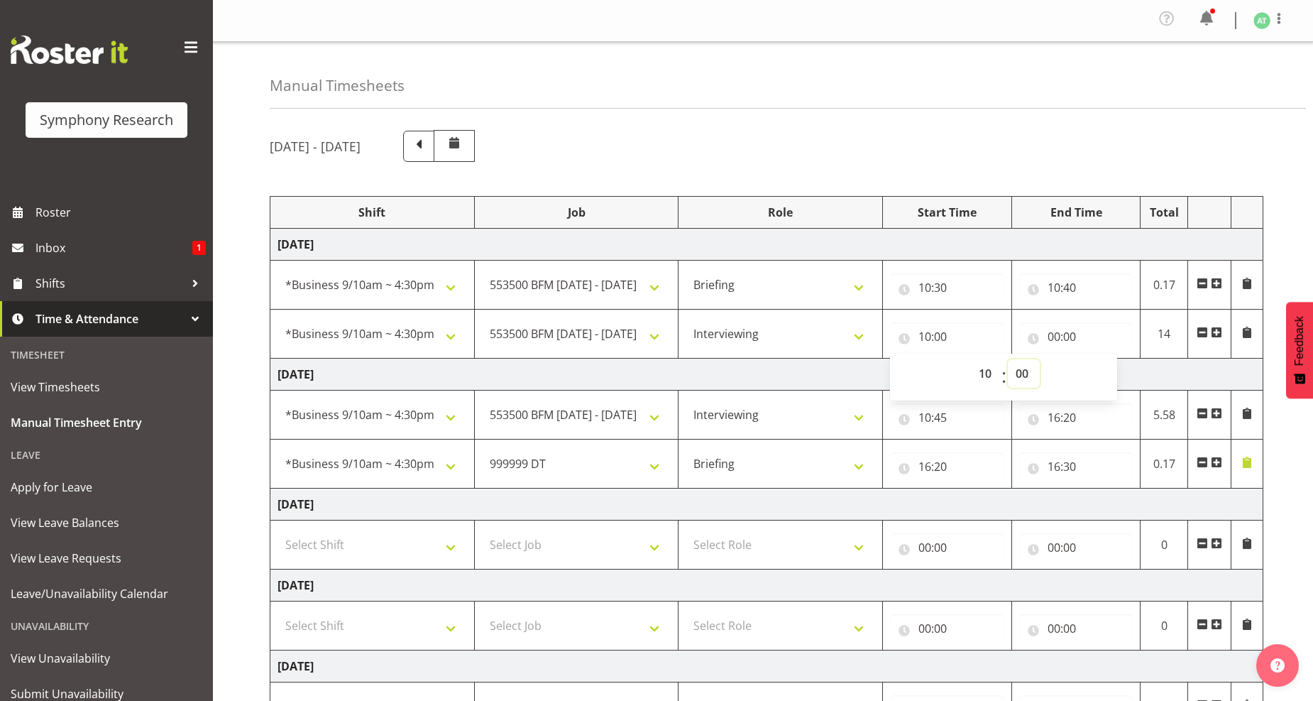
drag, startPoint x: 1020, startPoint y: 379, endPoint x: 1018, endPoint y: 370, distance: 9.3
click at [1022, 379] on select "00 01 02 03 04 05 06 07 08 09 10 11 12 13 14 15 16 17 18 19 20 21 22 23 24 25 2…" at bounding box center [1024, 373] width 32 height 28
select select "40"
click at [1008, 360] on select "00 01 02 03 04 05 06 07 08 09 10 11 12 13 14 15 16 17 18 19 20 21 22 23 24 25 2…" at bounding box center [1024, 373] width 32 height 28
type input "10:40"
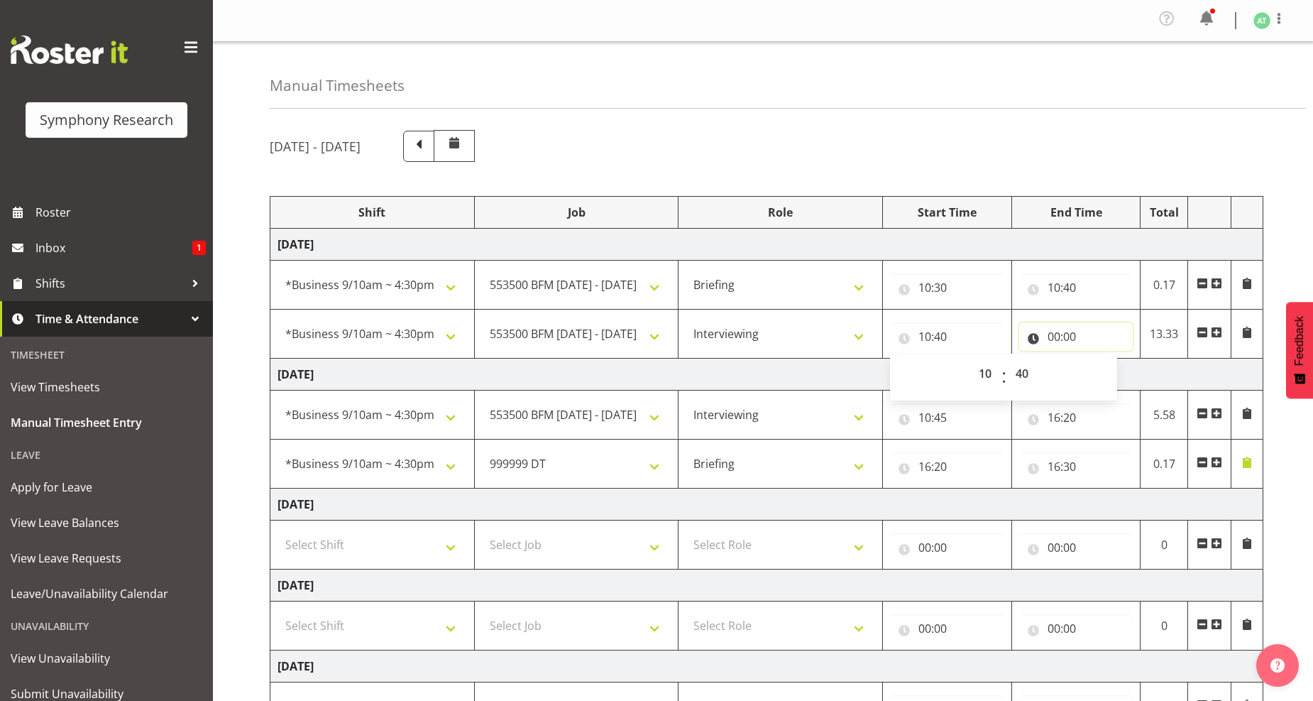
click at [1065, 337] on input "00:00" at bounding box center [1076, 336] width 114 height 28
click at [1116, 374] on select "00 01 02 03 04 05 06 07 08 09 10 11 12 13 14 15 16 17 18 19 20 21 22 23" at bounding box center [1116, 373] width 32 height 28
select select "16"
click at [1100, 360] on select "00 01 02 03 04 05 06 07 08 09 10 11 12 13 14 15 16 17 18 19 20 21 22 23" at bounding box center [1116, 373] width 32 height 28
type input "16:00"
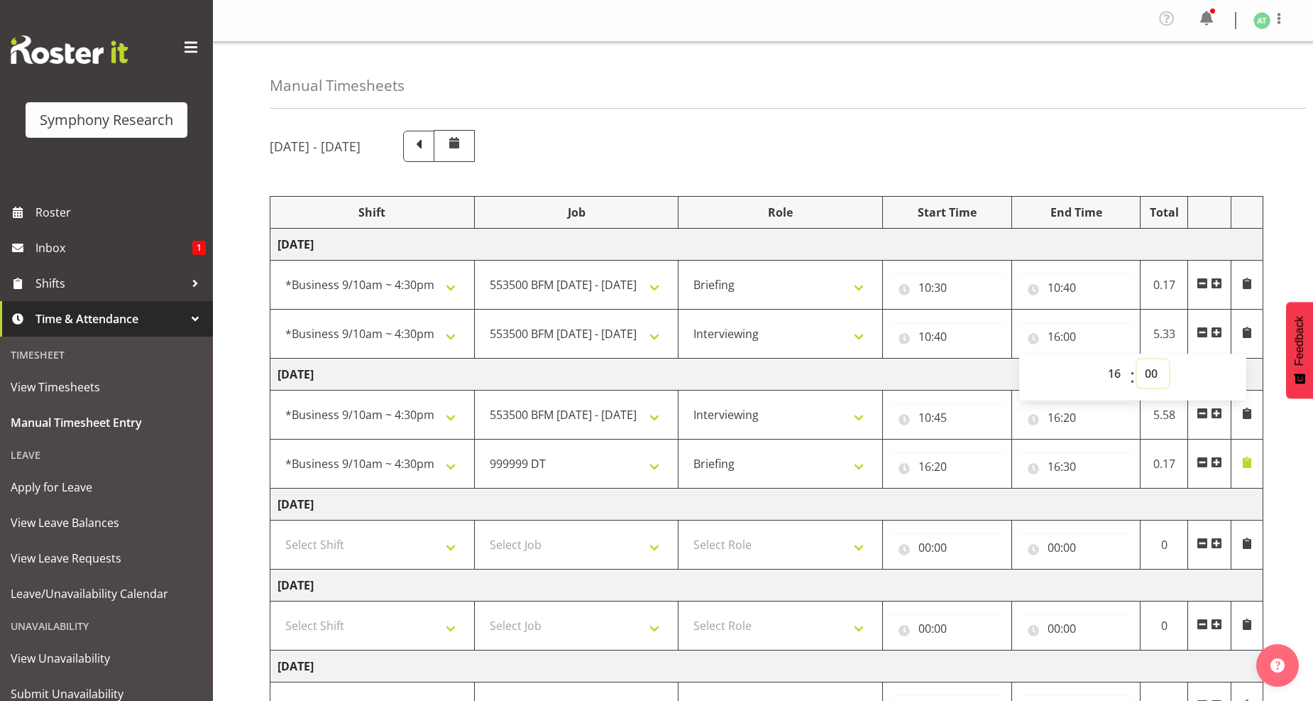
click at [1151, 378] on select "00 01 02 03 04 05 06 07 08 09 10 11 12 13 14 15 16 17 18 19 20 21 22 23 24 25 2…" at bounding box center [1153, 373] width 32 height 28
select select "30"
click at [1137, 360] on select "00 01 02 03 04 05 06 07 08 09 10 11 12 13 14 15 16 17 18 19 20 21 22 23 24 25 2…" at bounding box center [1153, 373] width 32 height 28
type input "16:30"
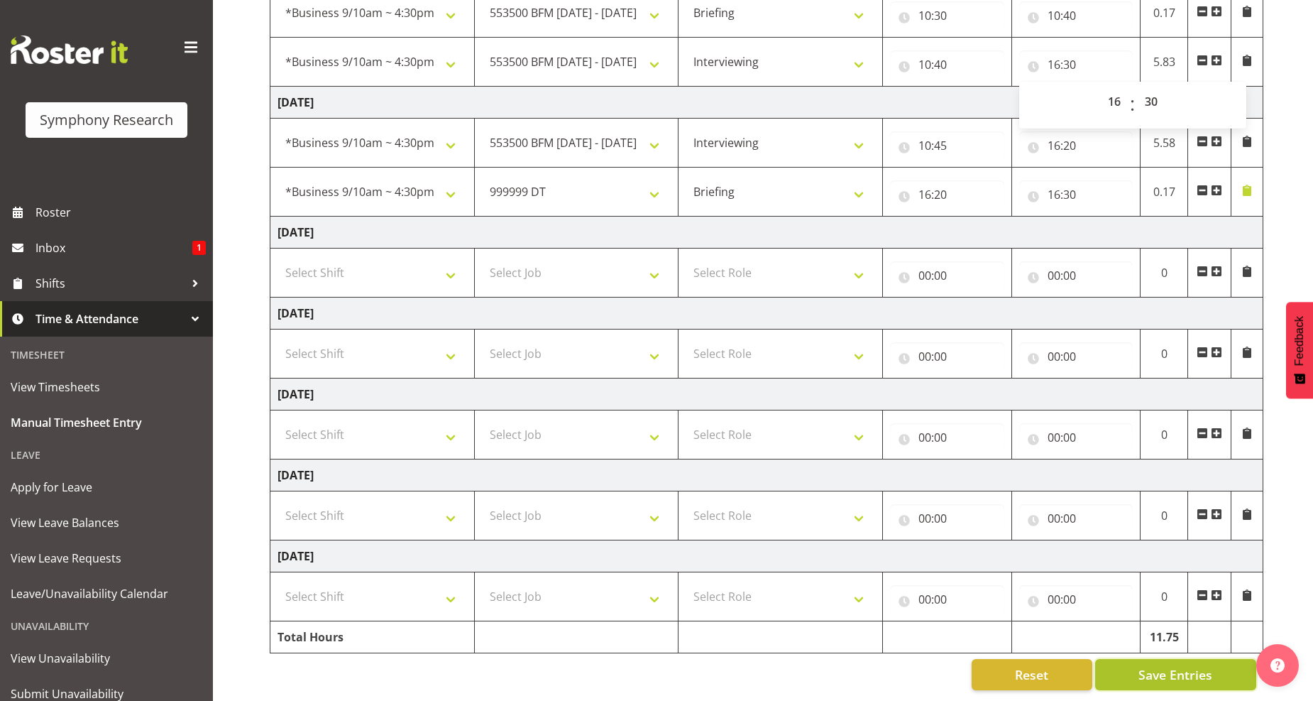
click at [1175, 665] on span "Save Entries" at bounding box center [1175, 674] width 74 height 18
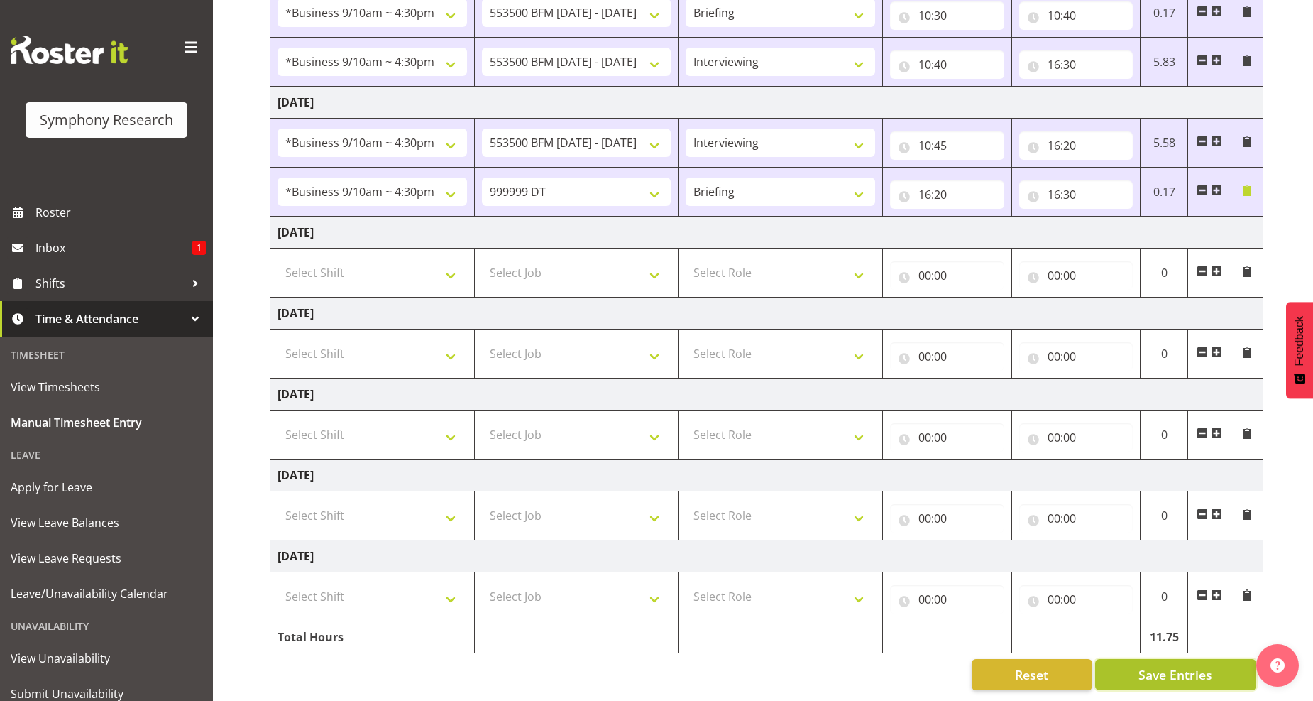
click at [1173, 665] on span "Save Entries" at bounding box center [1175, 674] width 74 height 18
click at [1160, 665] on span "Save Entries" at bounding box center [1175, 674] width 74 height 18
click at [1176, 665] on span "Save Entries" at bounding box center [1175, 674] width 74 height 18
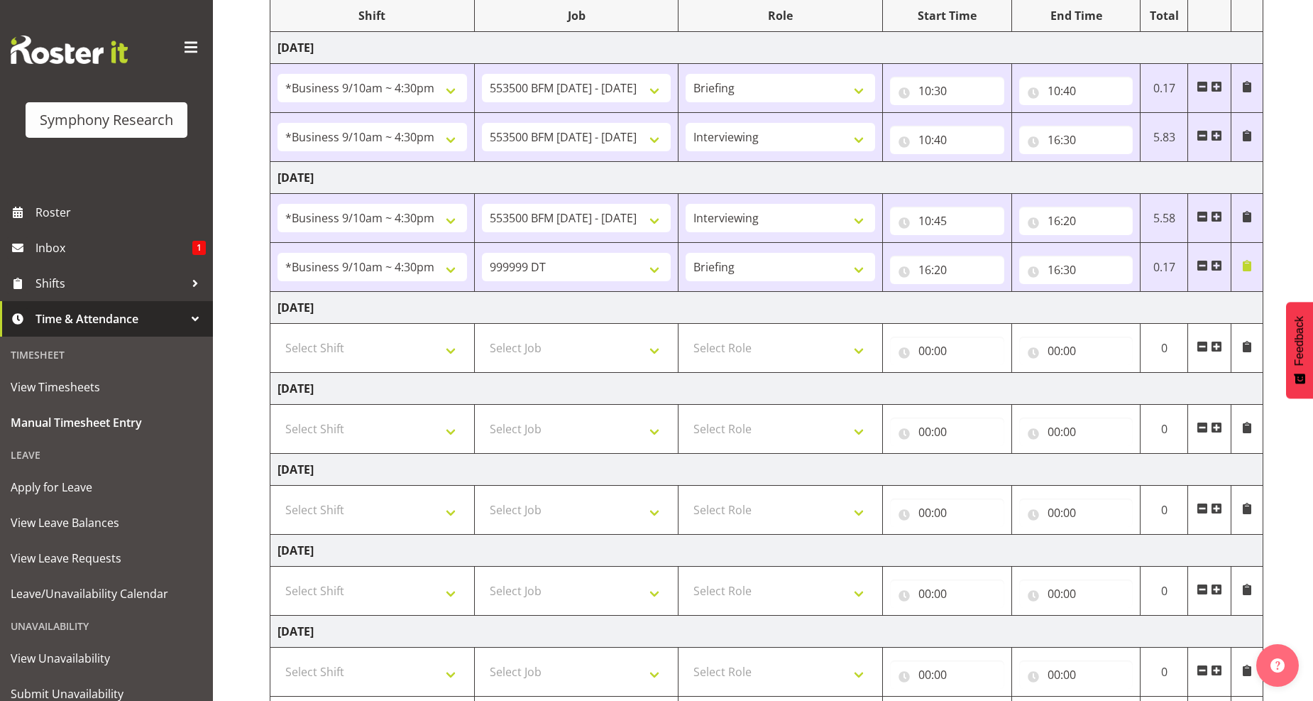
scroll to position [48, 0]
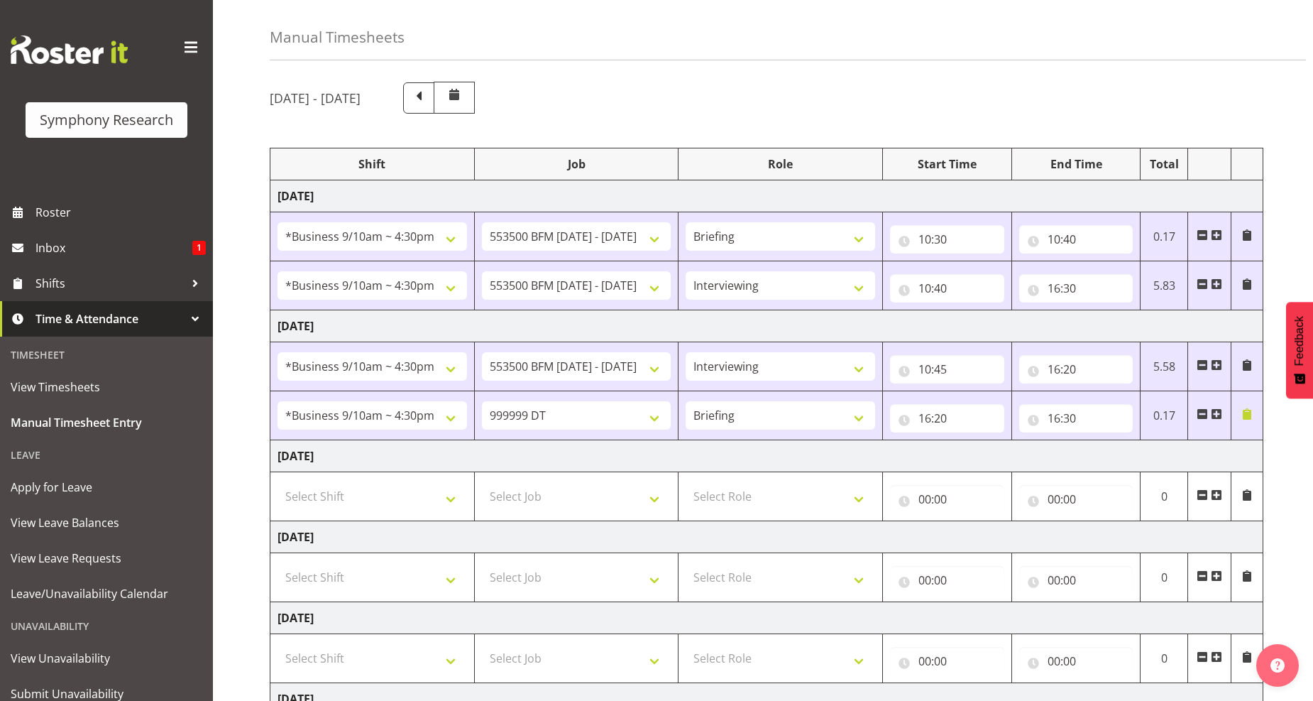
click at [1242, 419] on span at bounding box center [1246, 413] width 11 height 11
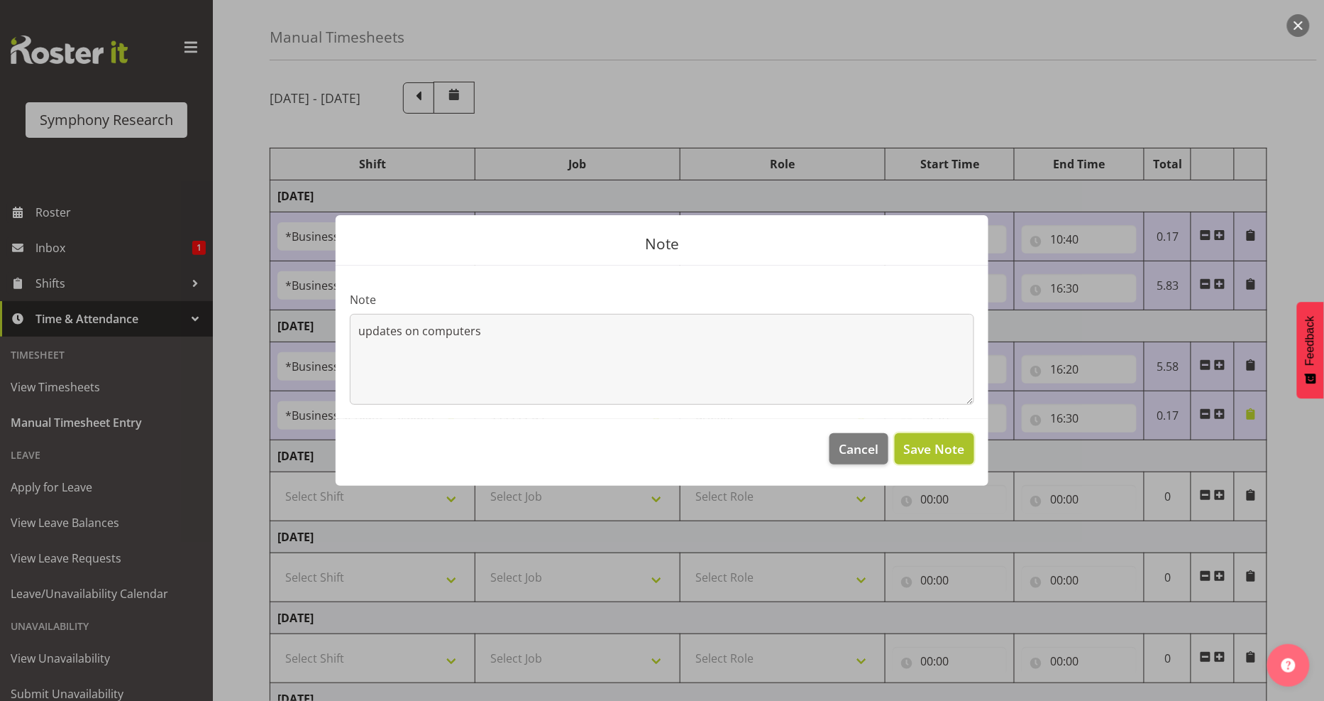
click at [938, 442] on span "Save Note" at bounding box center [934, 448] width 61 height 18
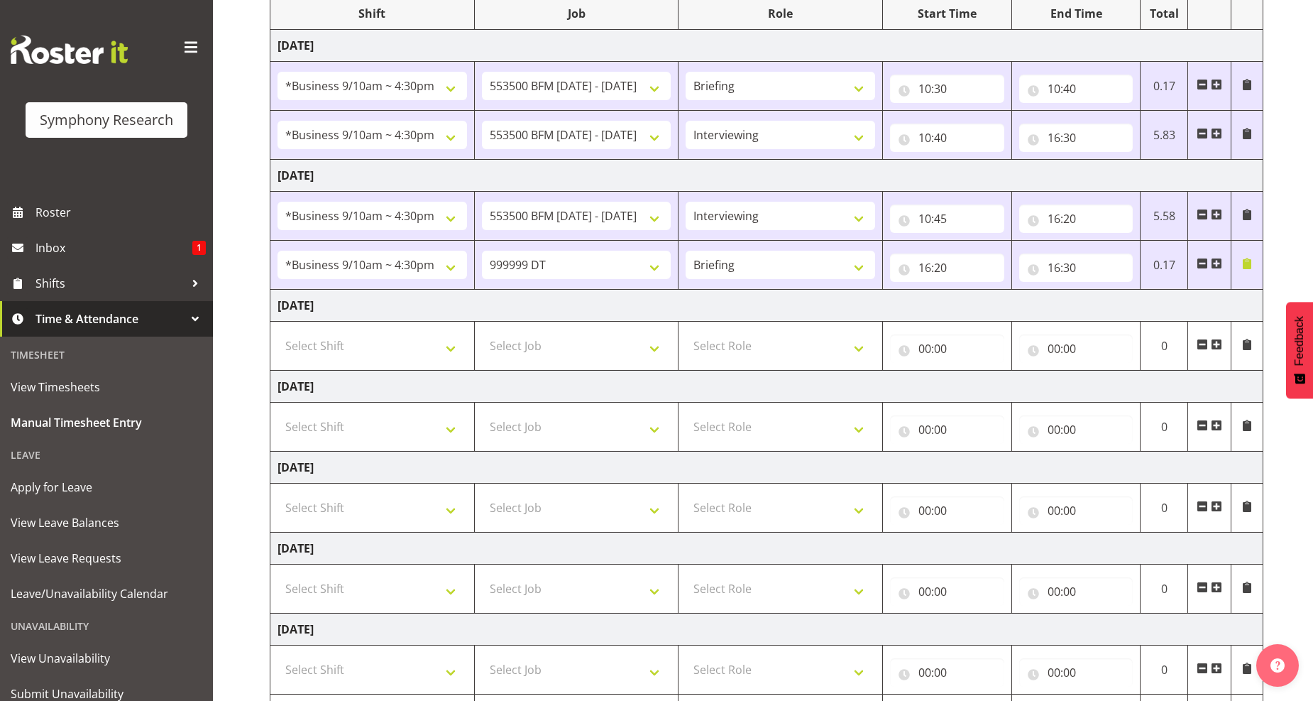
scroll to position [285, 0]
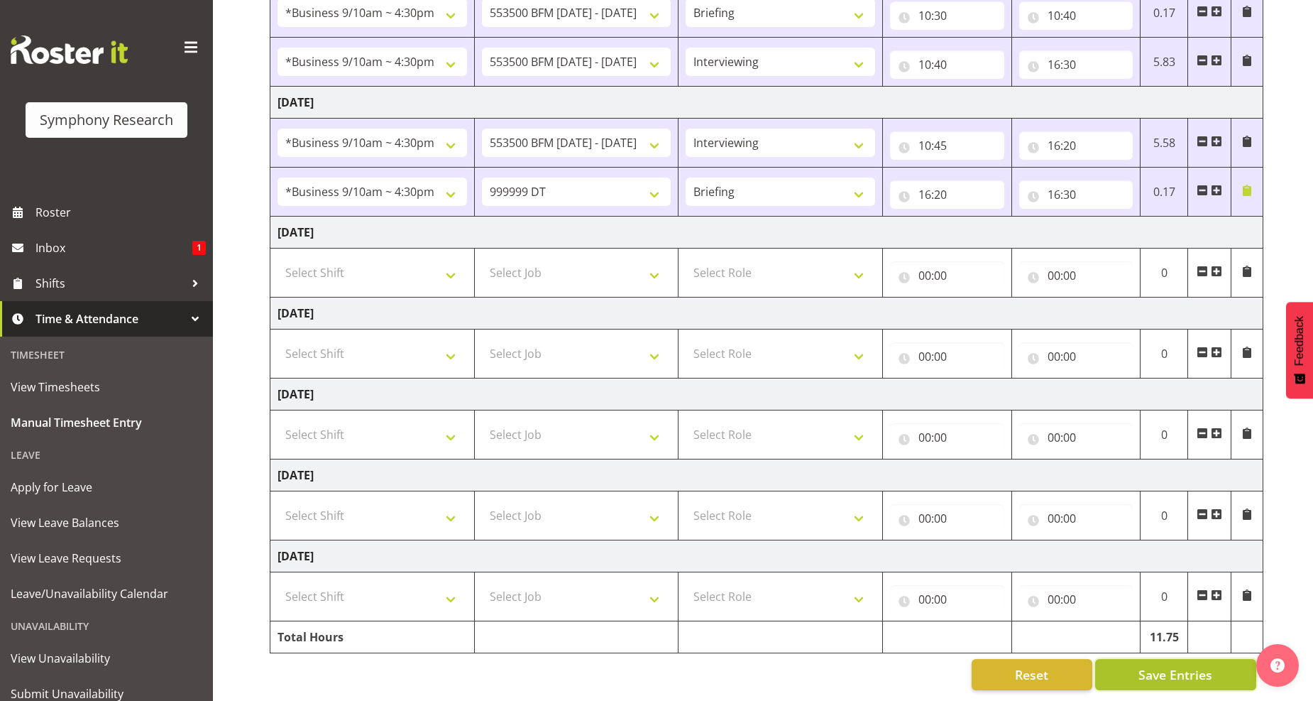
click at [1172, 665] on span "Save Entries" at bounding box center [1175, 674] width 74 height 18
